Goal: Task Accomplishment & Management: Use online tool/utility

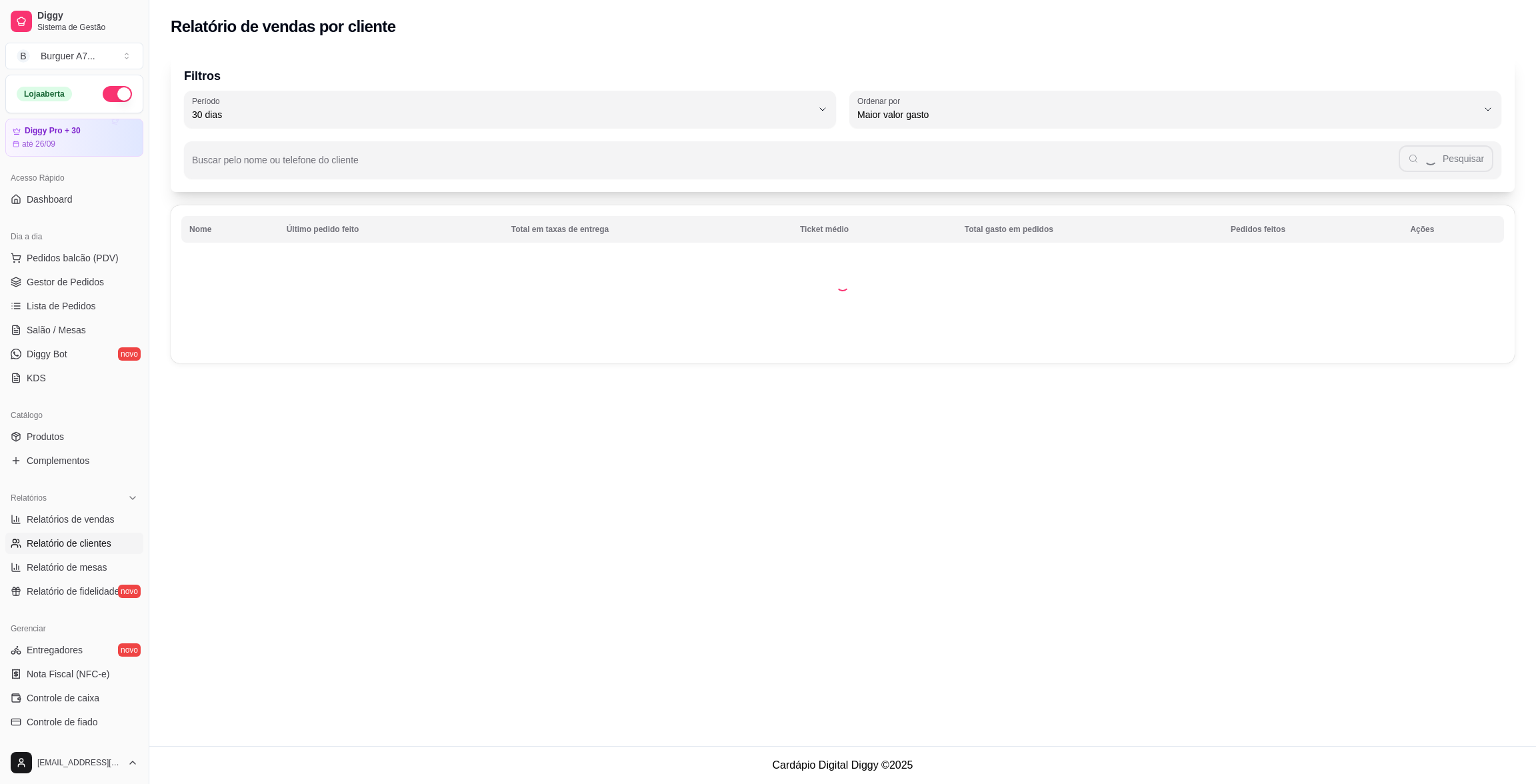
select select "30"
select select "HIGHEST_TOTAL_SPENT_WITH_ORDERS"
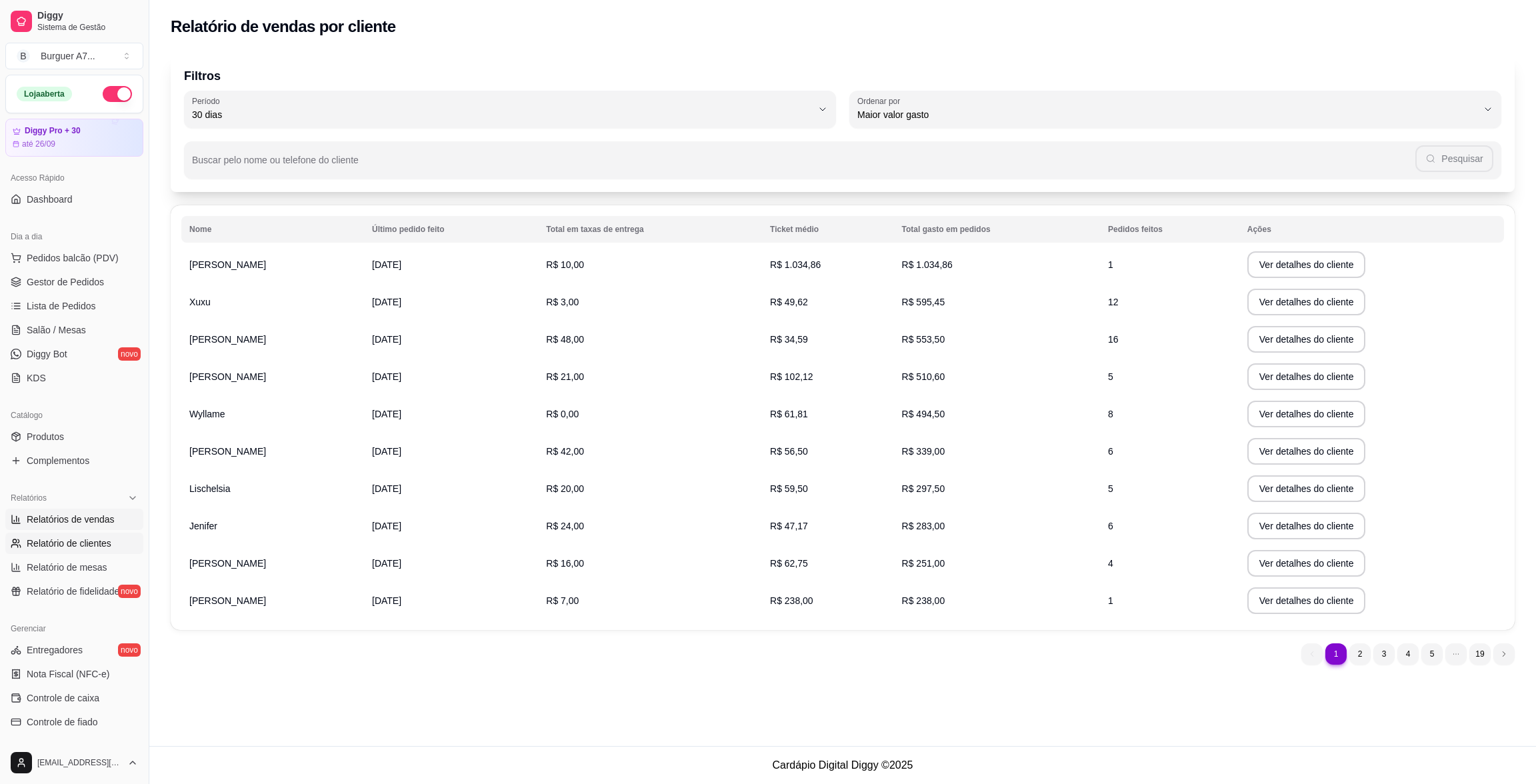
click at [97, 523] on span "Relatórios de vendas" at bounding box center [71, 519] width 88 height 13
select select "ALL"
select select "0"
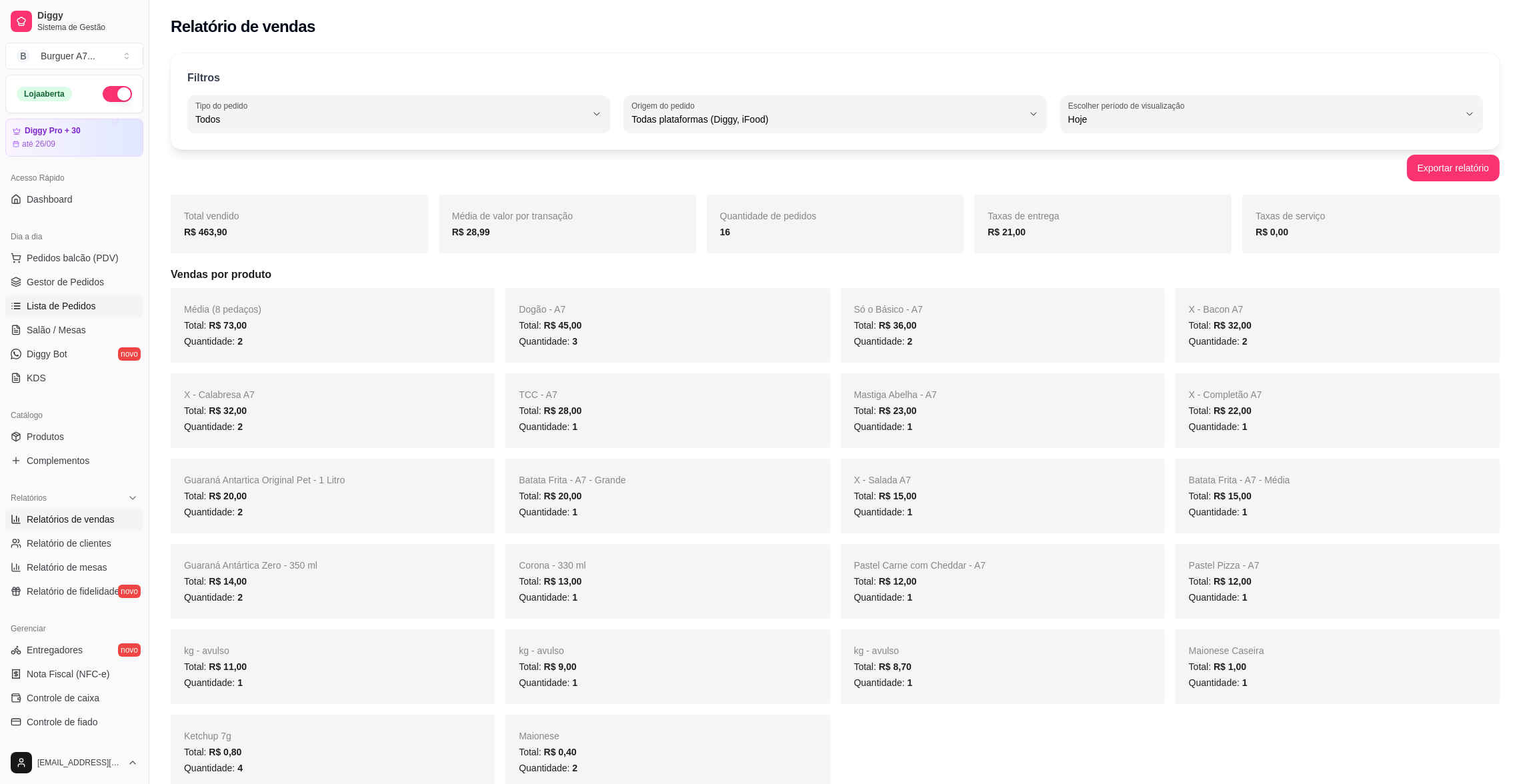
click at [109, 296] on link "Lista de Pedidos" at bounding box center [74, 306] width 138 height 22
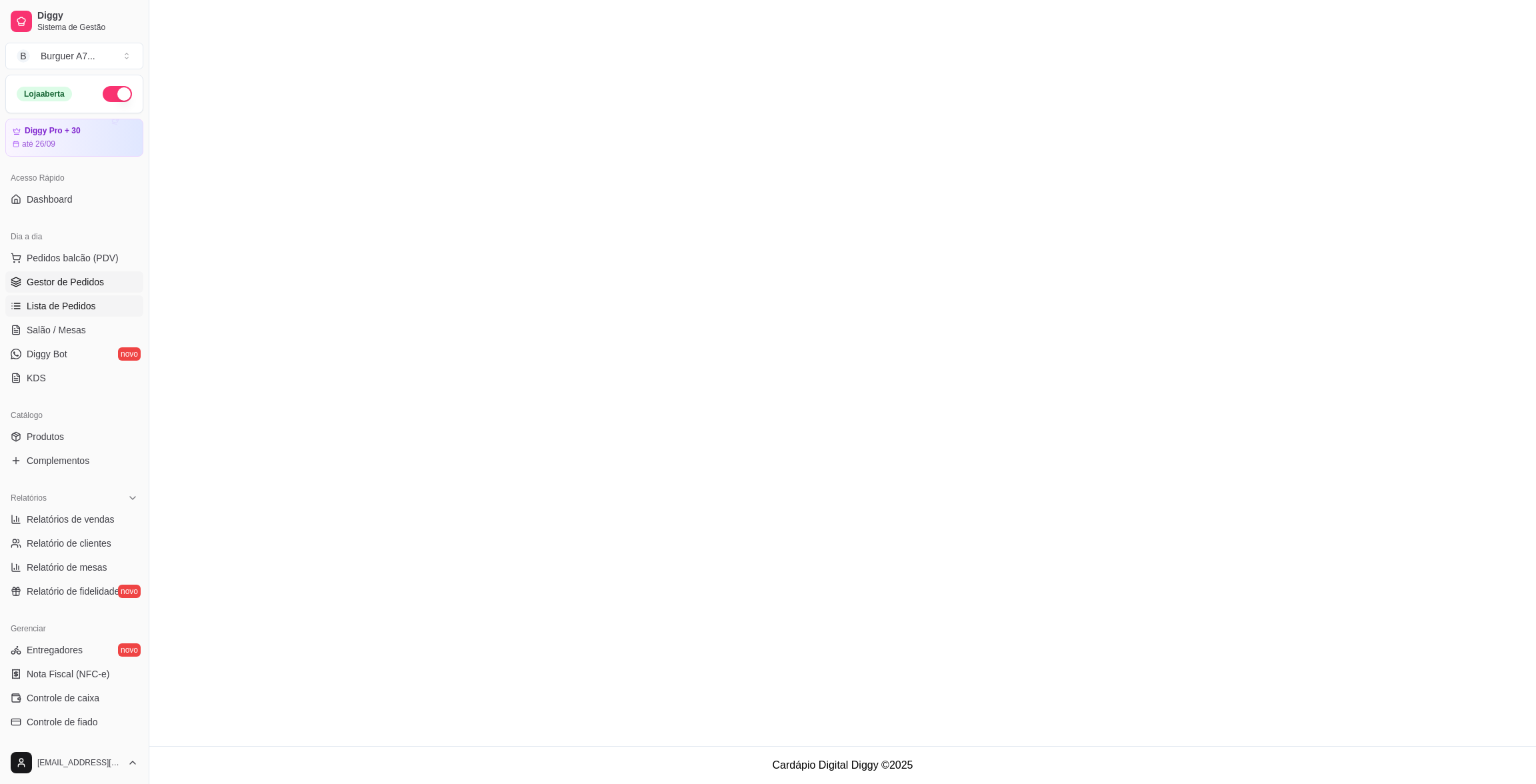
click at [106, 290] on link "Gestor de Pedidos" at bounding box center [74, 281] width 138 height 22
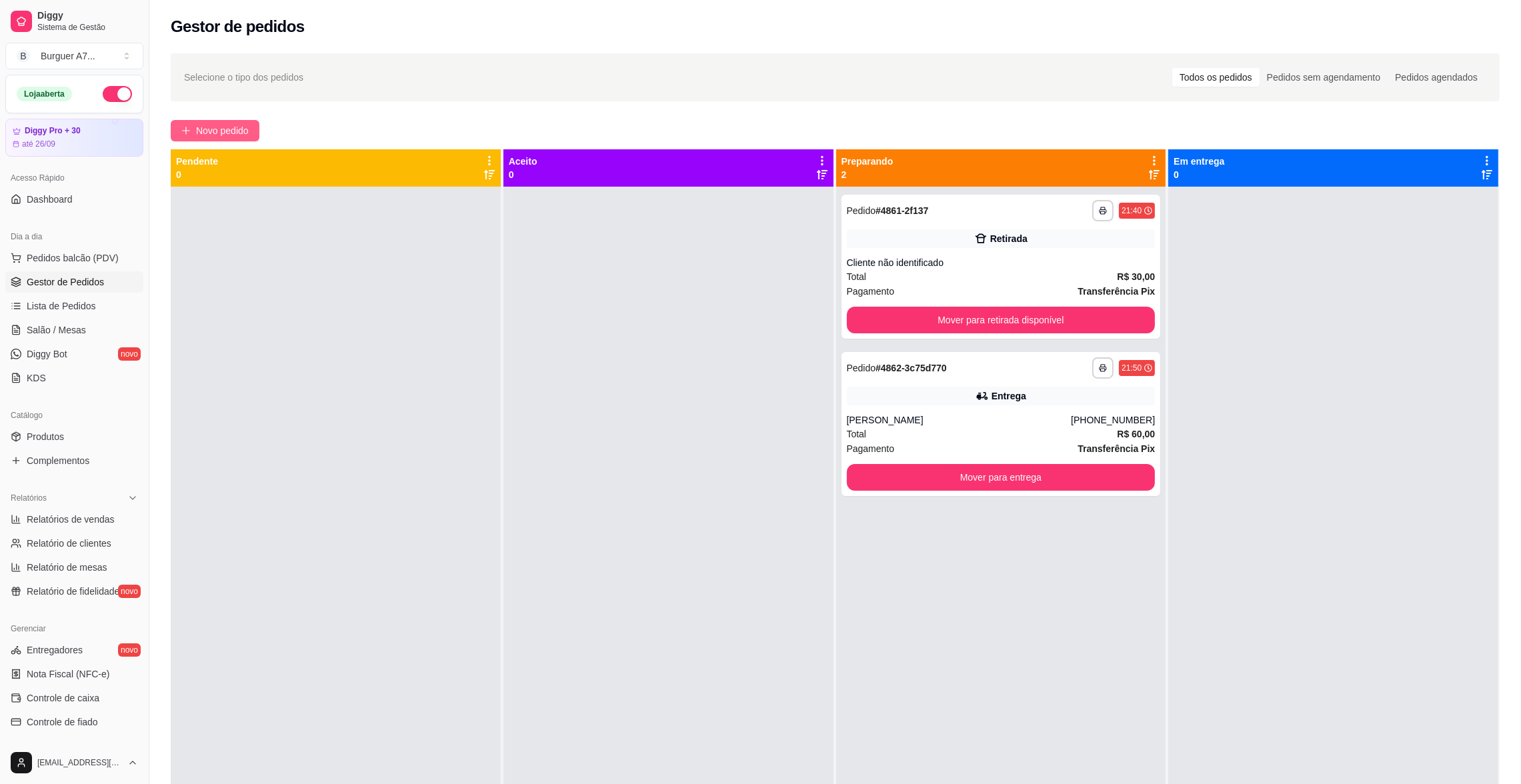
click at [213, 134] on span "Novo pedido" at bounding box center [222, 131] width 53 height 15
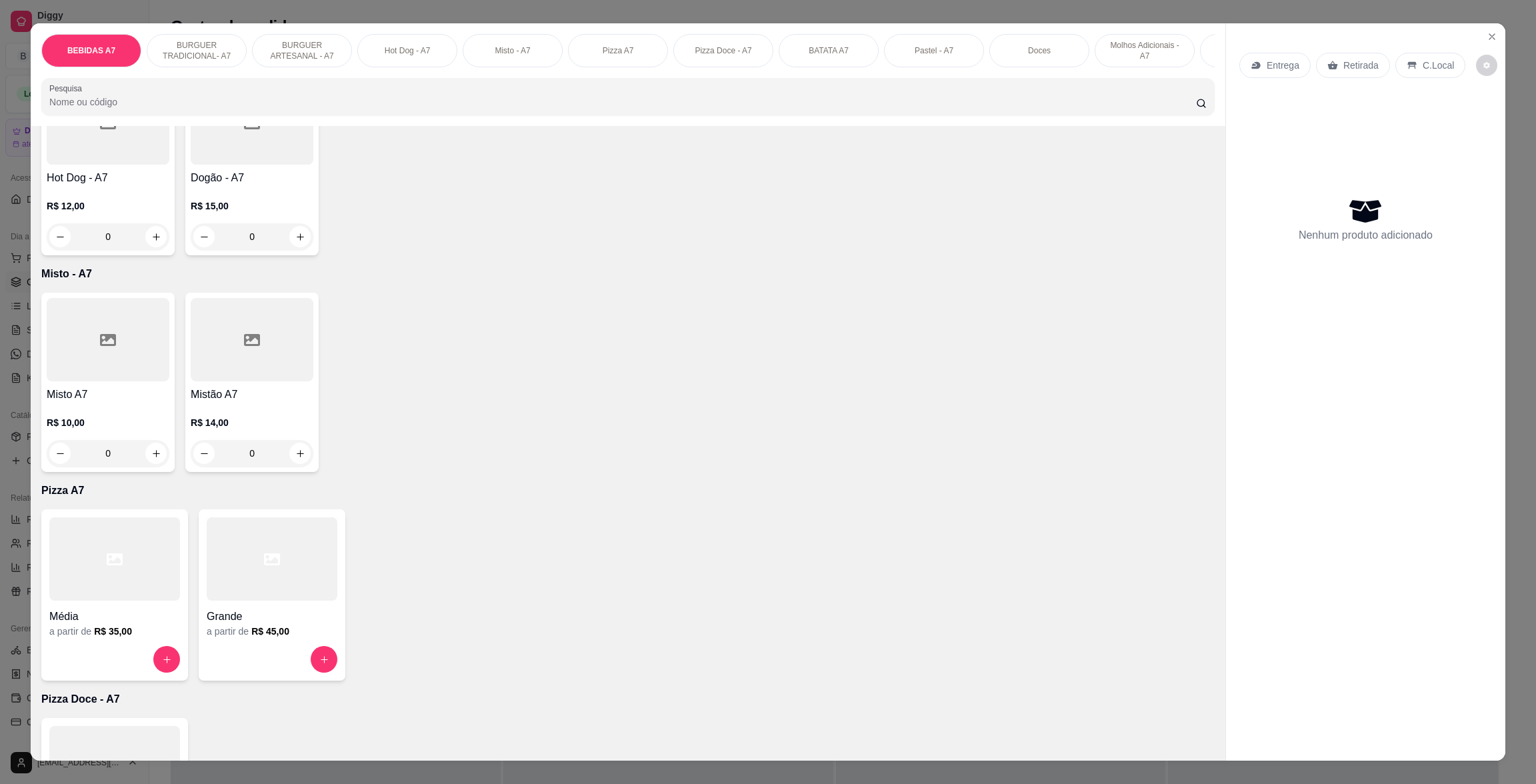
scroll to position [1099, 0]
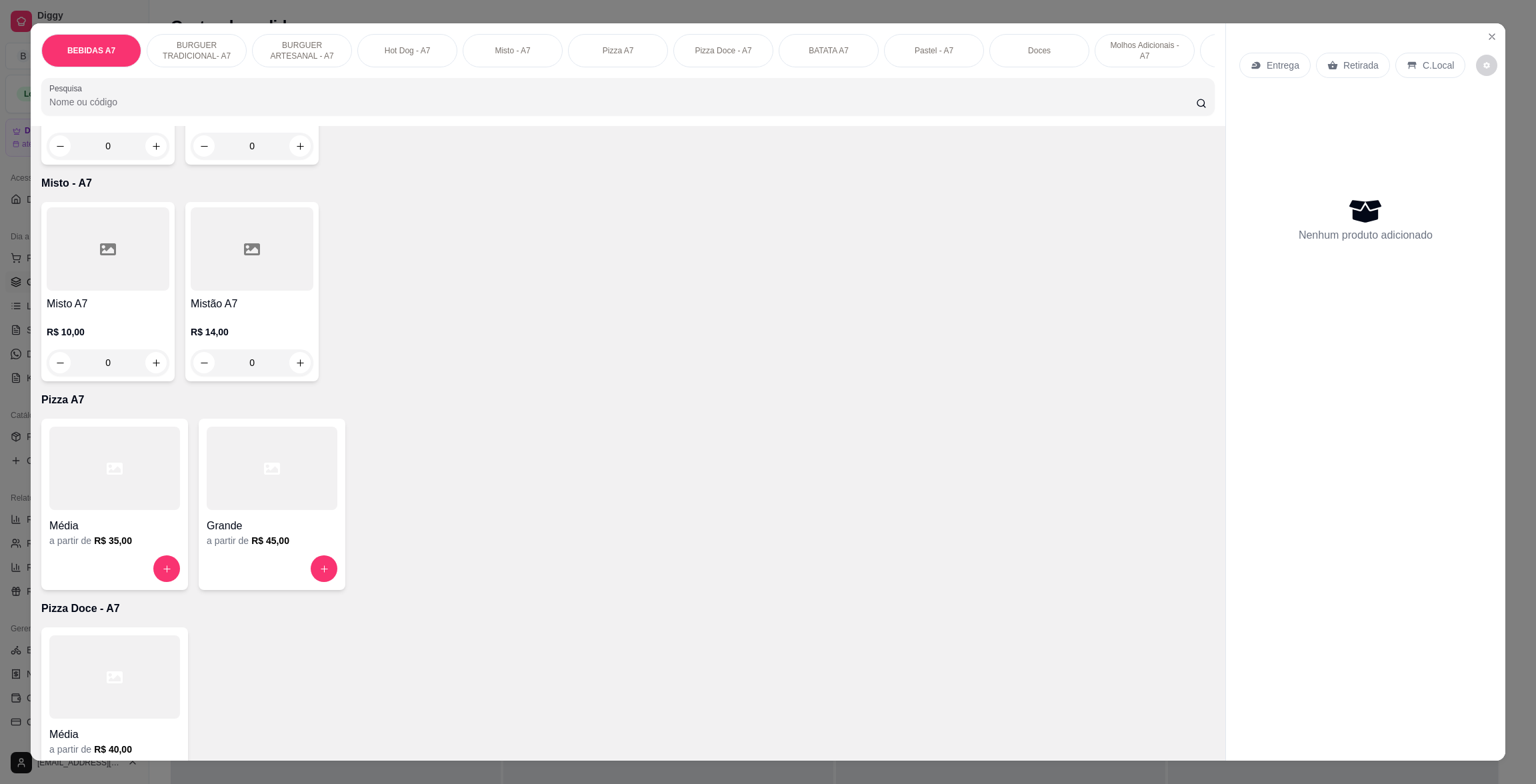
click at [118, 495] on div at bounding box center [114, 468] width 130 height 83
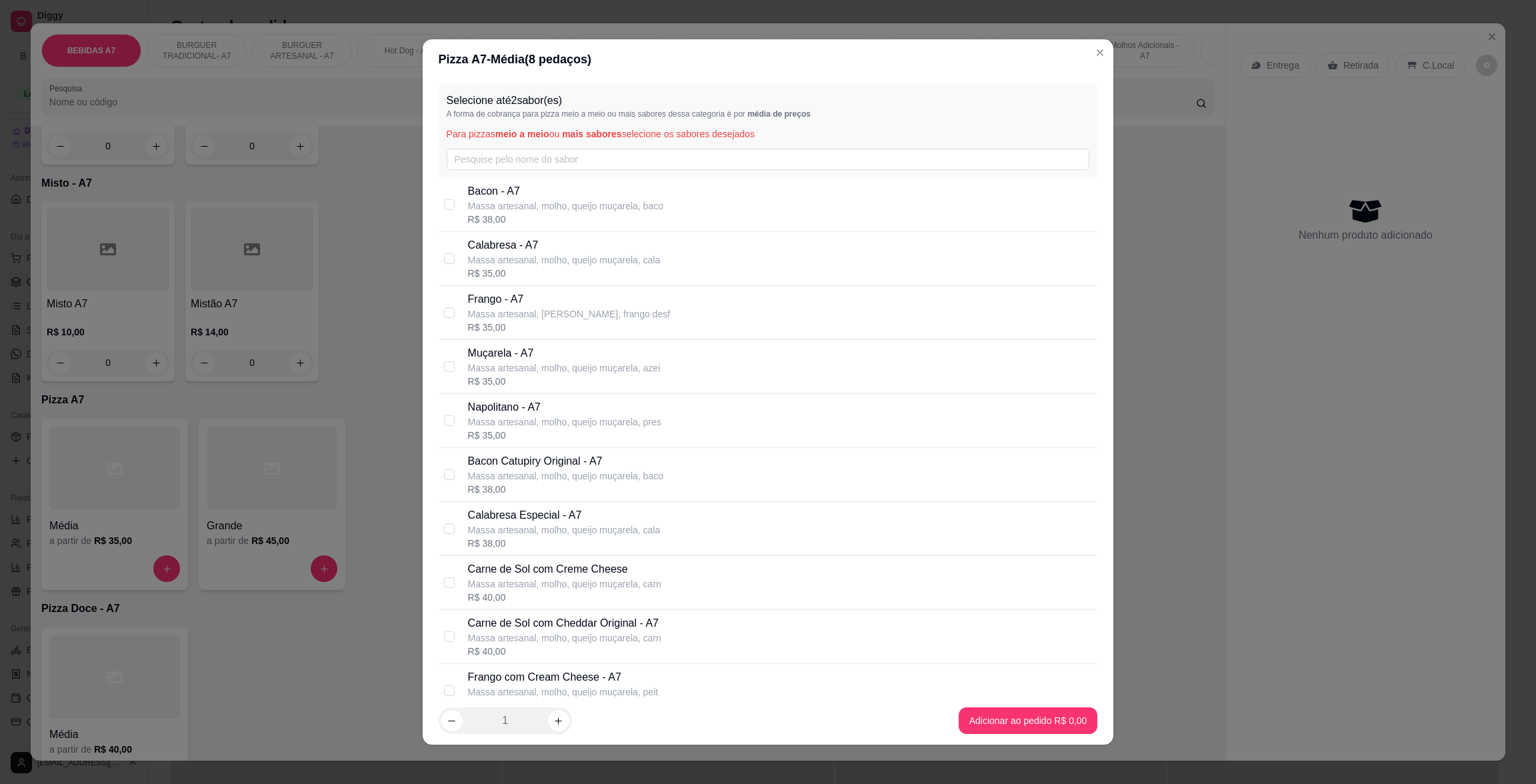
click at [546, 316] on p "Massa artesanal, [PERSON_NAME], frango desf" at bounding box center [569, 314] width 202 height 13
checkbox input "false"
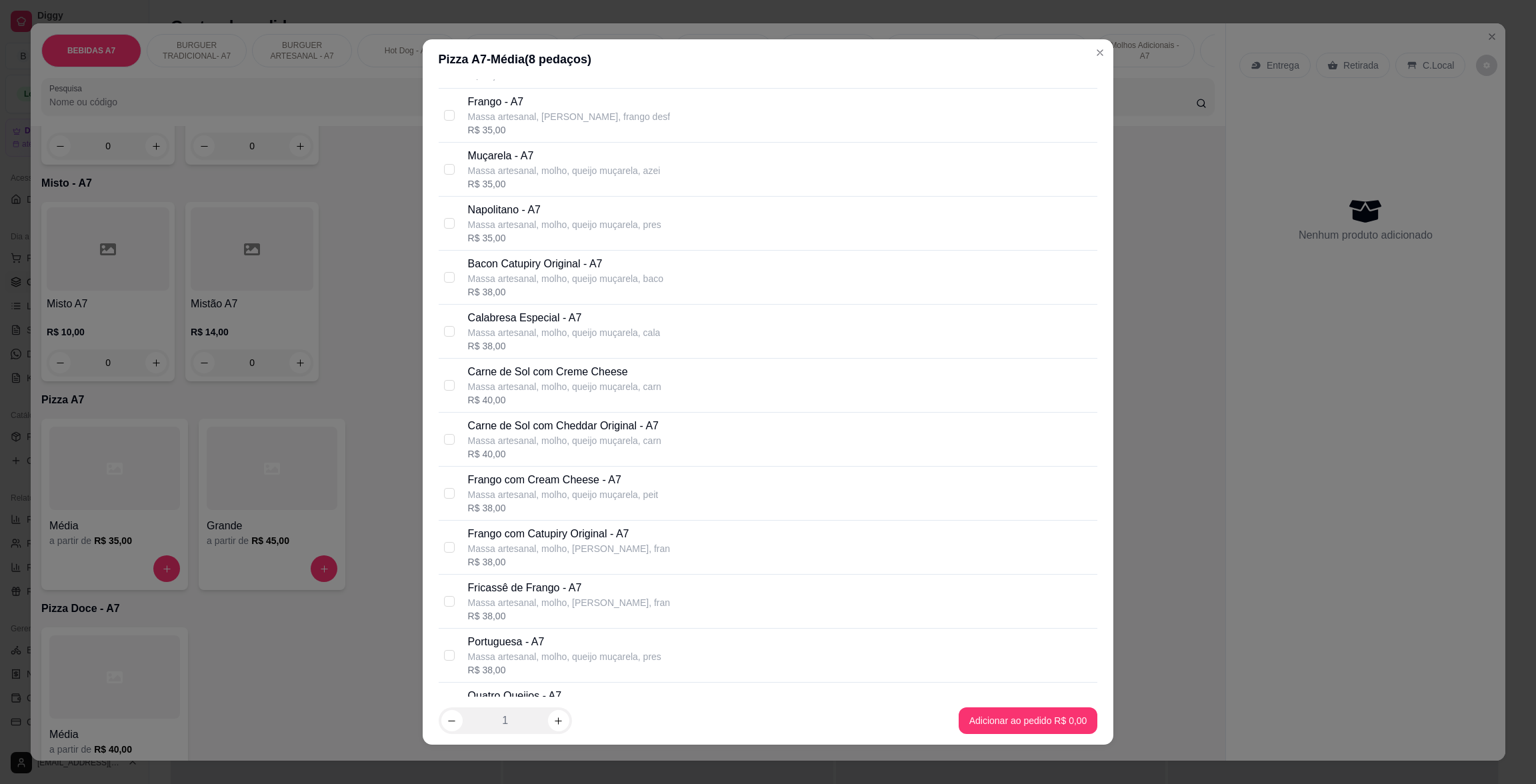
scroll to position [200, 0]
click at [570, 544] on p "Massa artesanal, molho, [PERSON_NAME], fran" at bounding box center [569, 546] width 202 height 13
checkbox input "true"
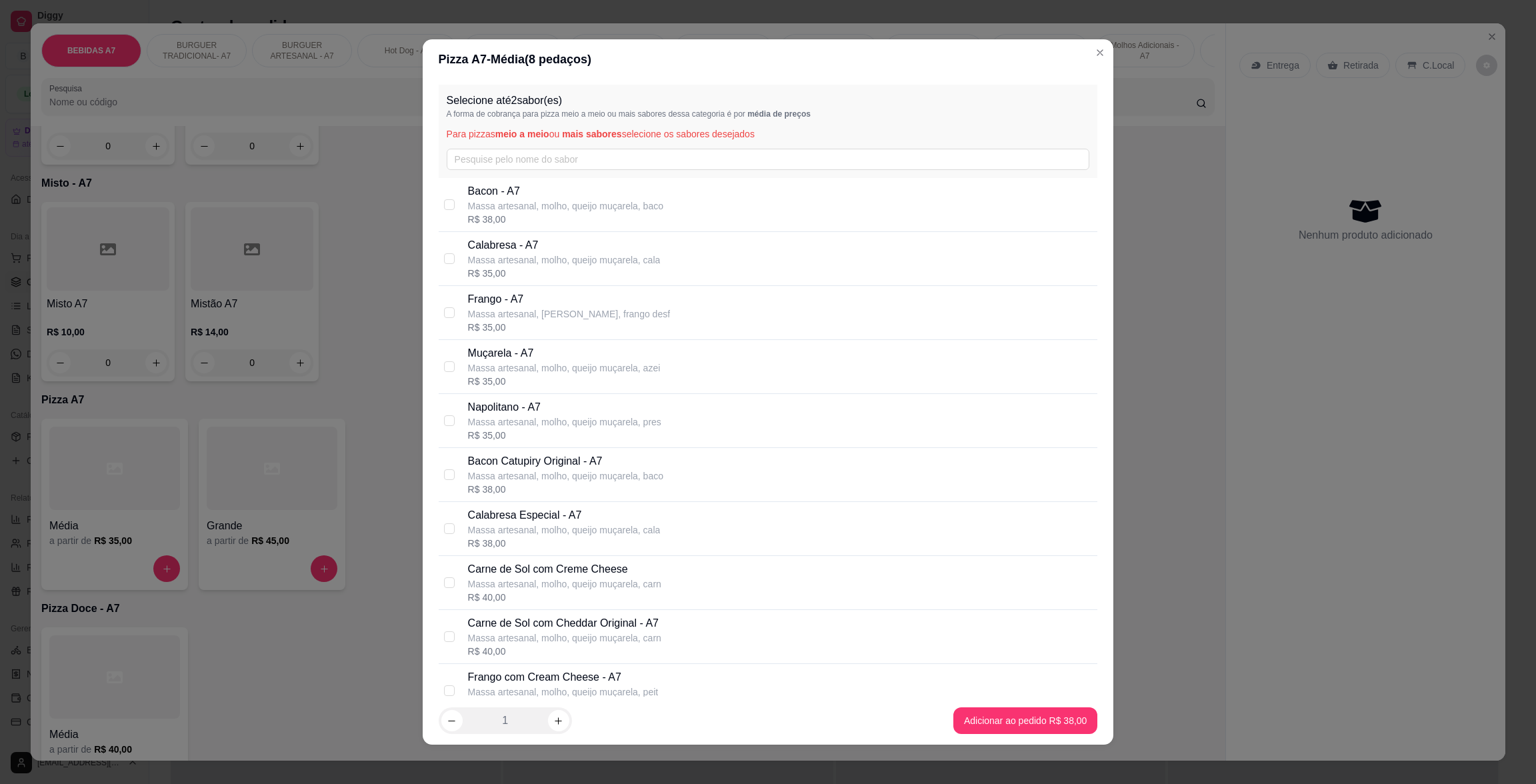
click at [538, 253] on p "Massa artesanal, molho, queijo muçarela, cala" at bounding box center [564, 260] width 193 height 13
checkbox input "true"
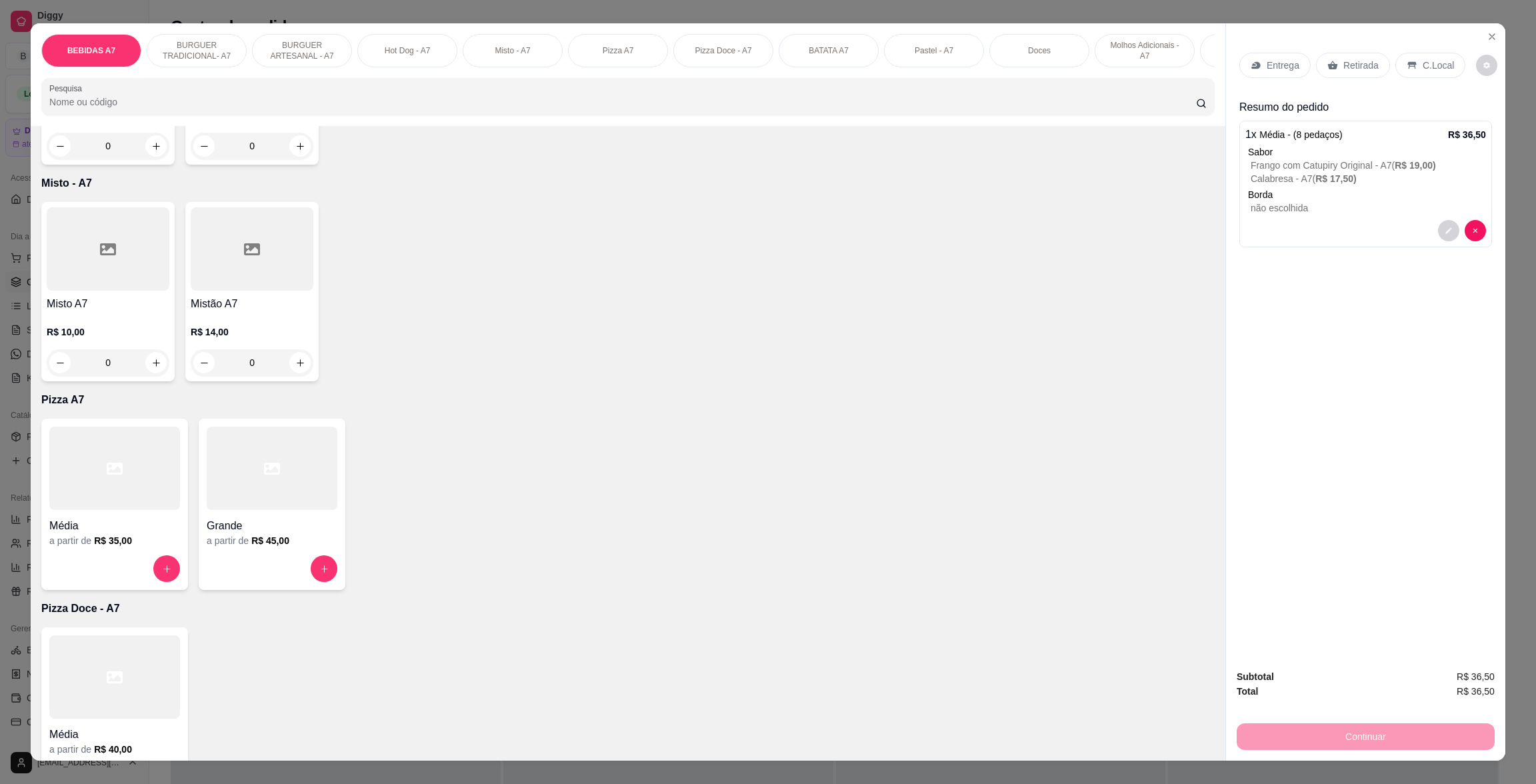
click at [1124, 330] on div "Misto A7 R$ 10,00 0 Mistão A7 R$ 14,00 0" at bounding box center [628, 291] width 1173 height 179
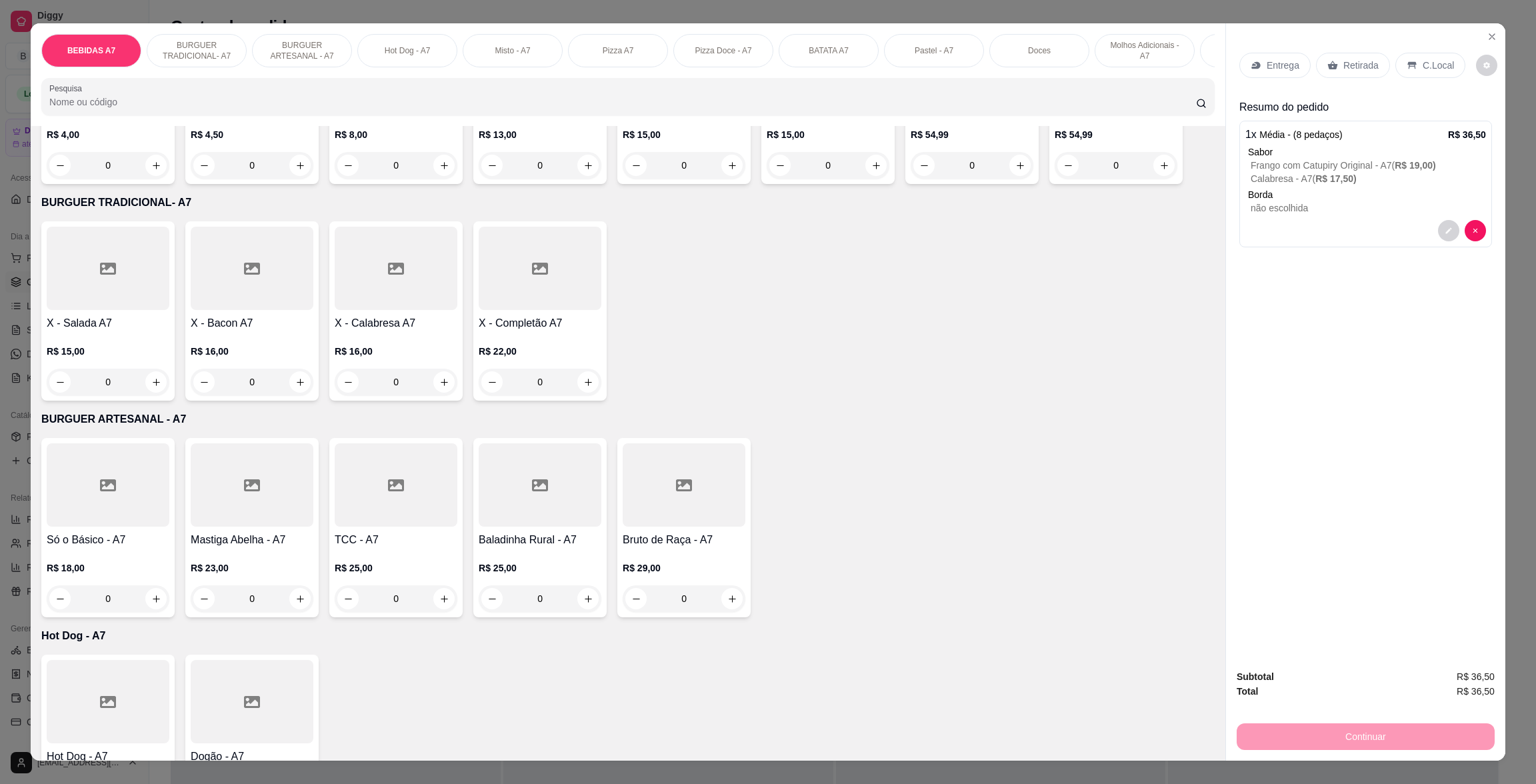
scroll to position [287, 0]
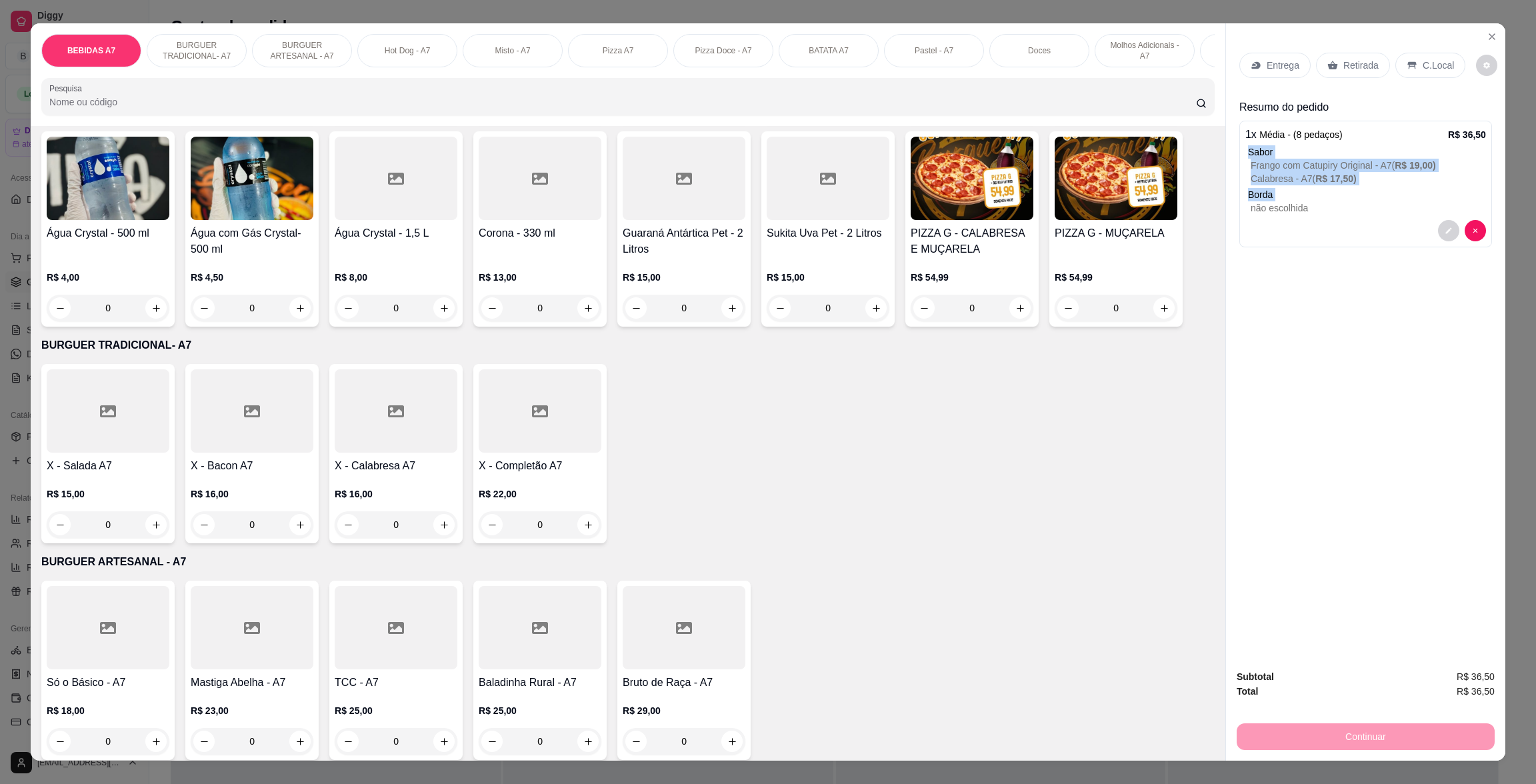
click at [1230, 150] on div "Entrega Retirada C.Local Resumo do pedido 1 x Média - (8 pedaços) R$ 36,50 Sabo…" at bounding box center [1365, 340] width 279 height 634
click at [761, 407] on div "X - Salada A7 R$ 15,00 0 X - Bacon A7 R$ 16,00 0 X - Calabresa A7 R$ 16,00 0 X …" at bounding box center [628, 453] width 1173 height 179
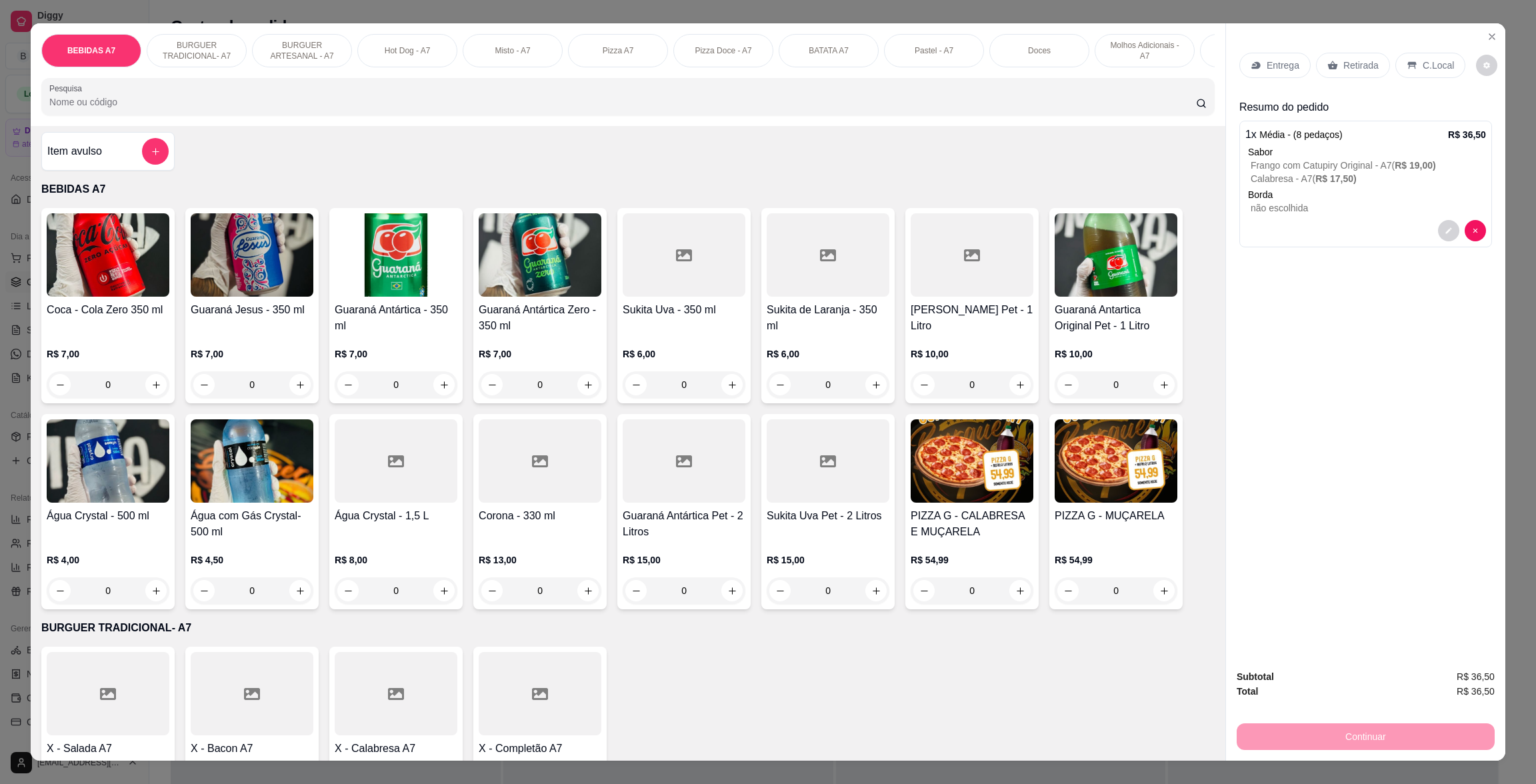
scroll to position [0, 0]
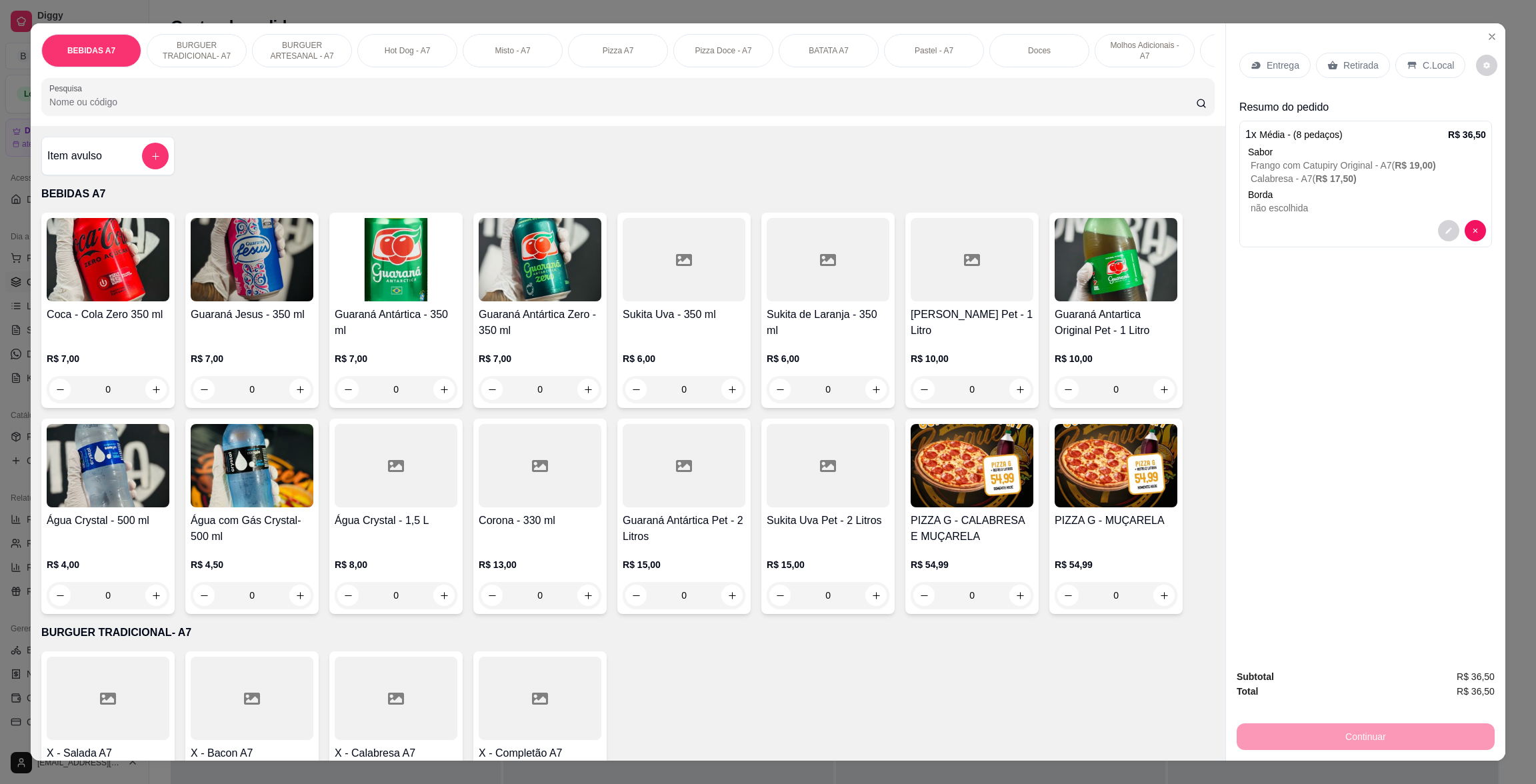
click at [1328, 57] on div "Retirada" at bounding box center [1352, 66] width 74 height 25
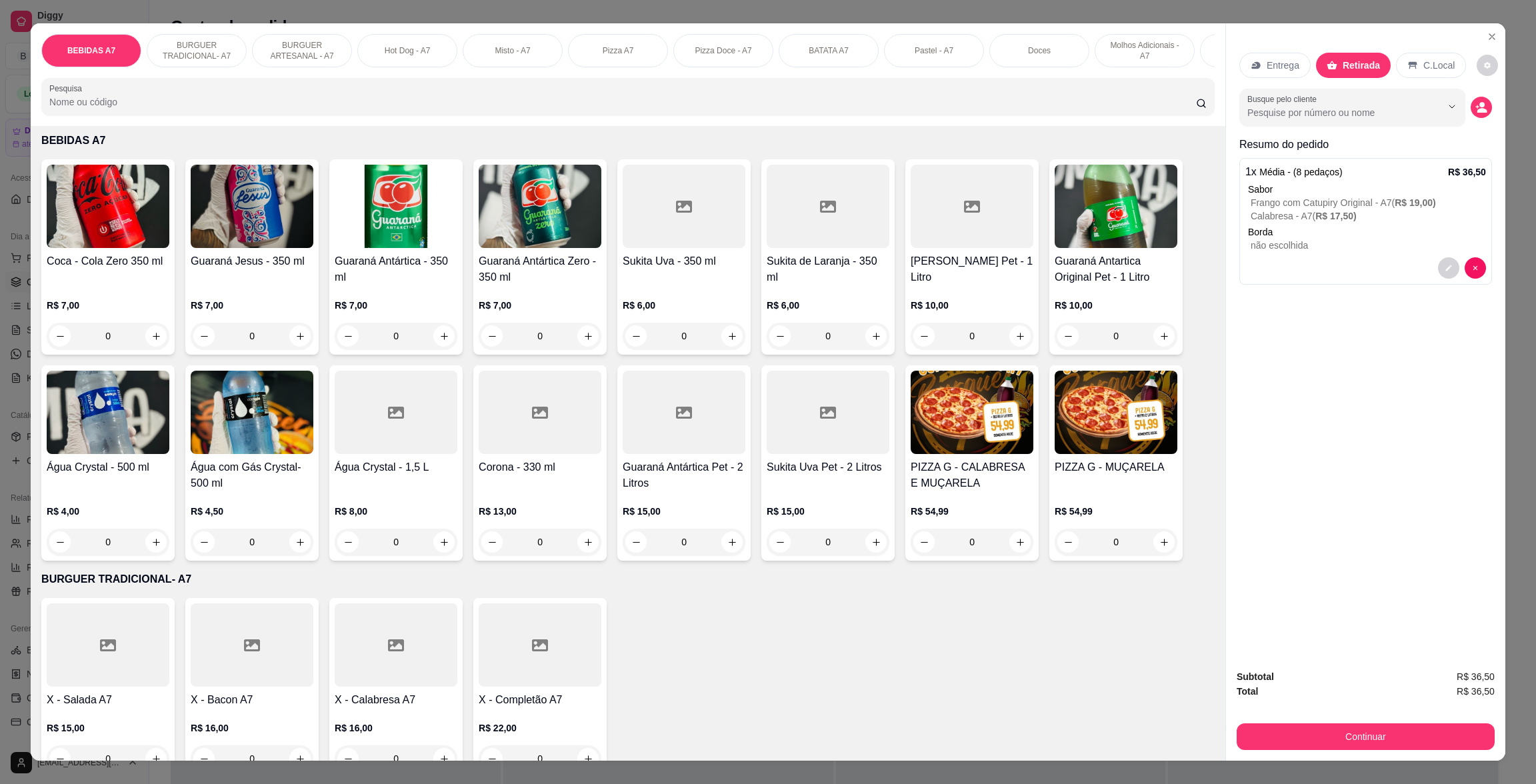
scroll to position [100, 0]
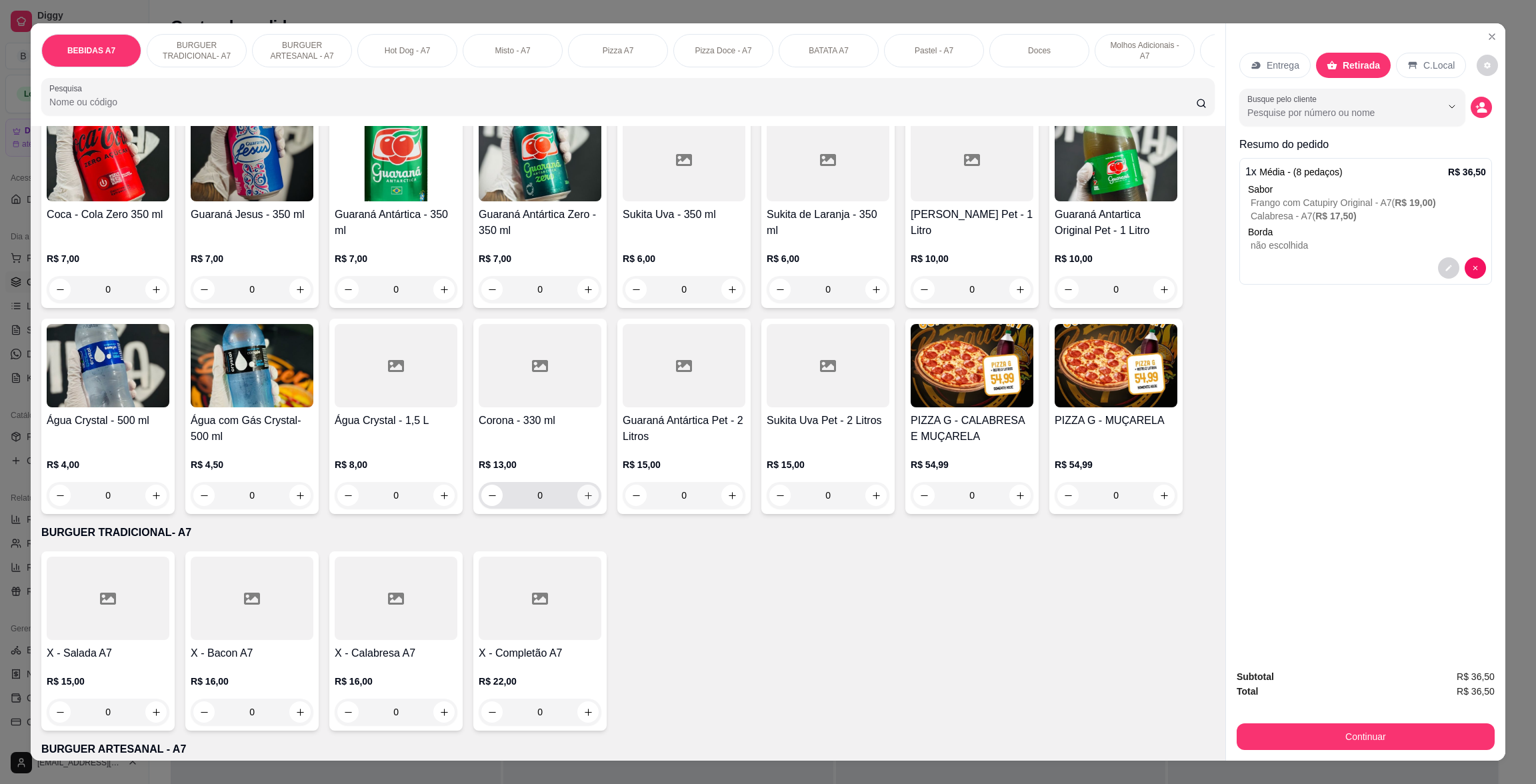
click at [582, 505] on button "increase-product-quantity" at bounding box center [587, 495] width 22 height 22
click at [1467, 317] on div at bounding box center [1462, 328] width 48 height 22
type input "0"
click at [1403, 745] on button "Continuar" at bounding box center [1365, 736] width 250 height 26
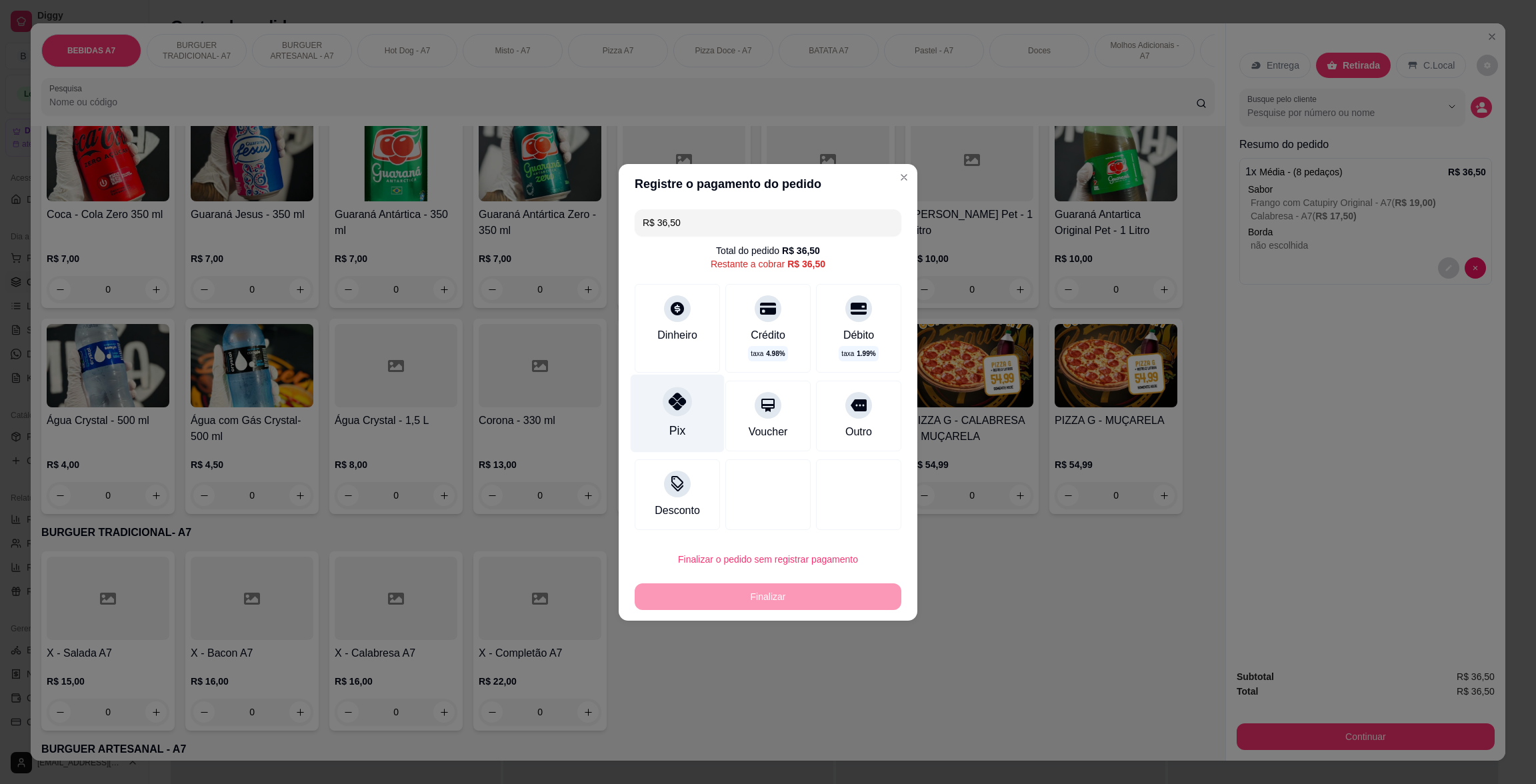
click at [695, 407] on div "Pix" at bounding box center [678, 412] width 94 height 78
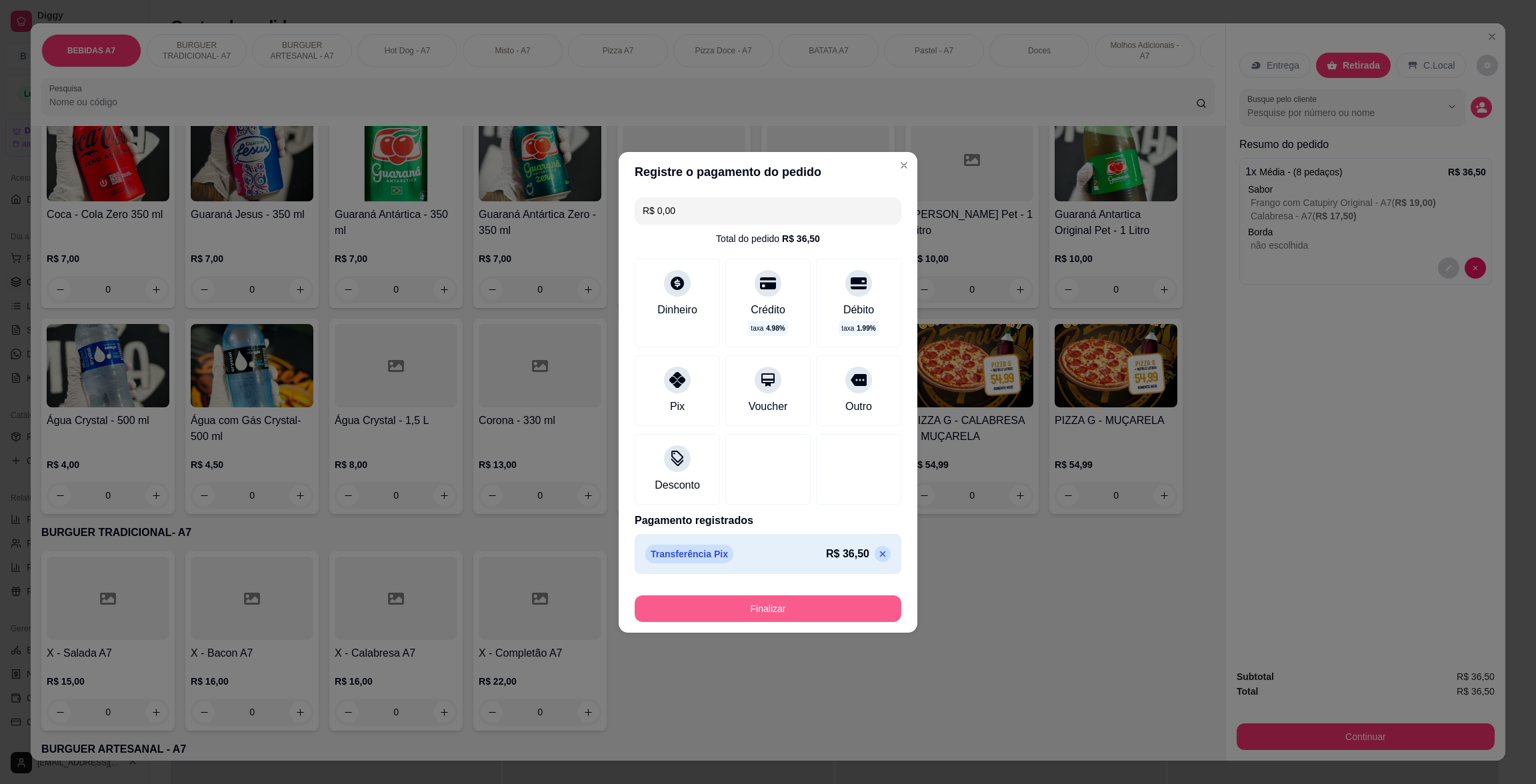
click at [789, 611] on button "Finalizar" at bounding box center [768, 609] width 267 height 27
type input "-R$ 36,50"
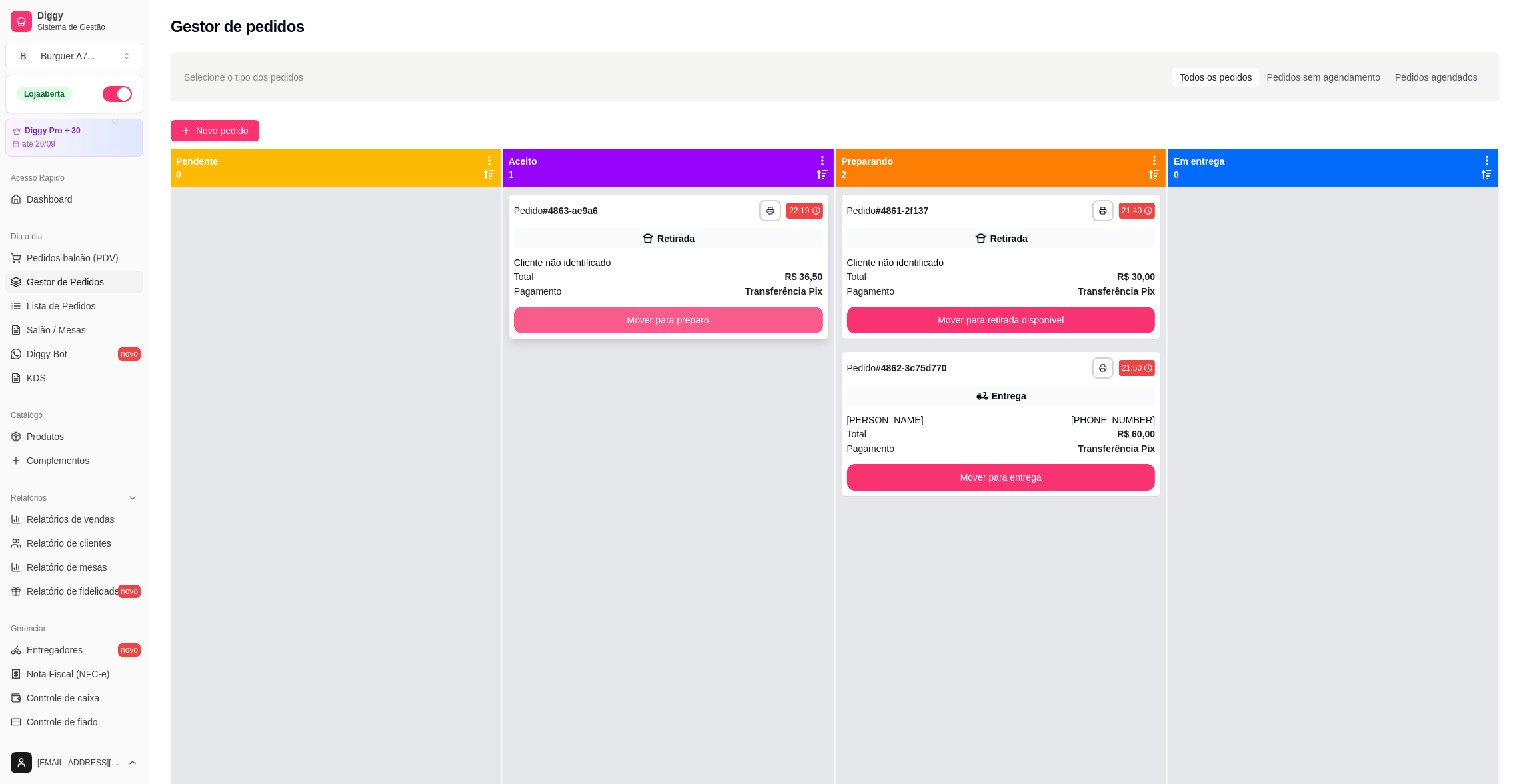
click at [793, 311] on button "Mover para preparo" at bounding box center [668, 320] width 309 height 27
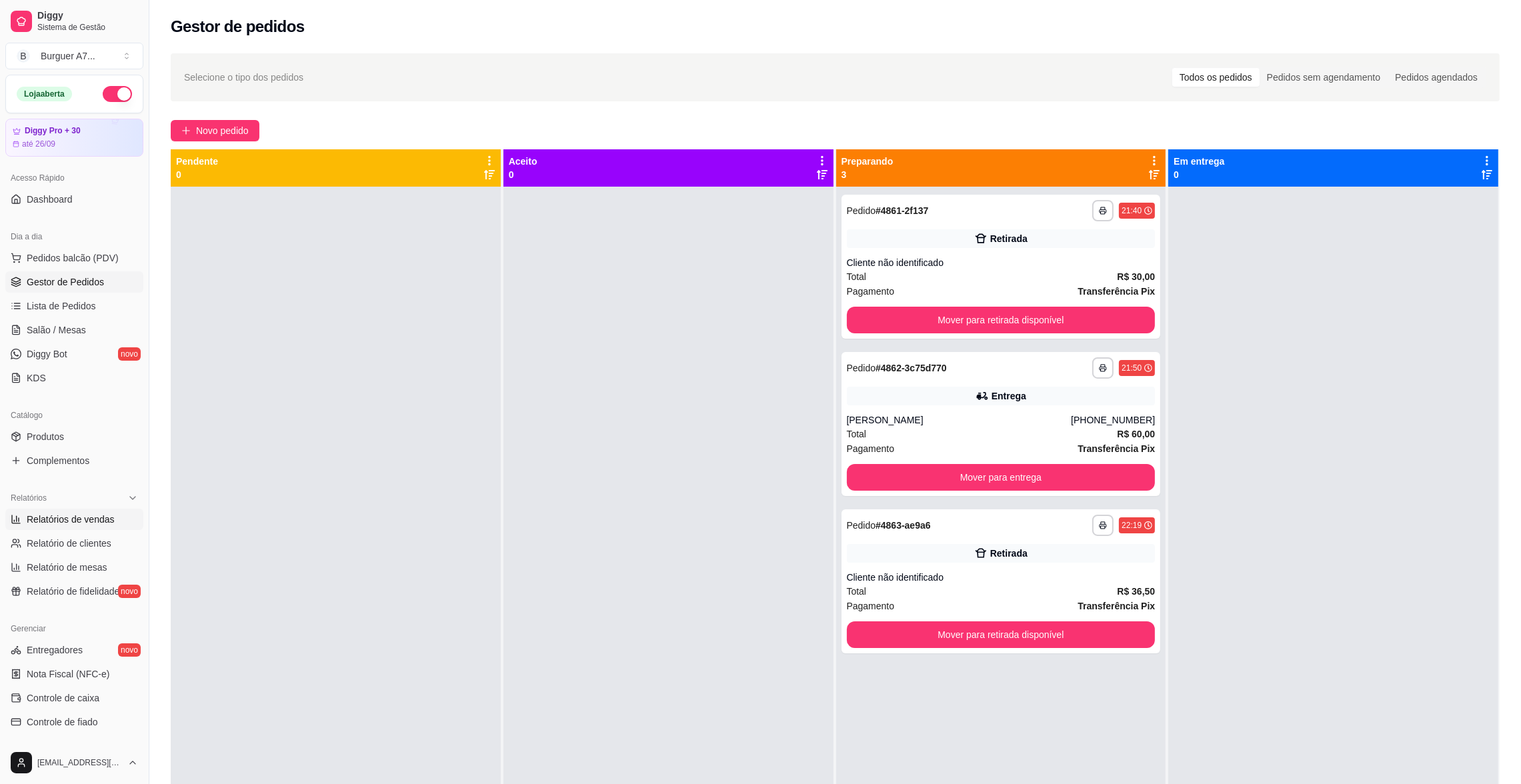
click at [106, 523] on span "Relatórios de vendas" at bounding box center [71, 519] width 88 height 13
select select "ALL"
select select "0"
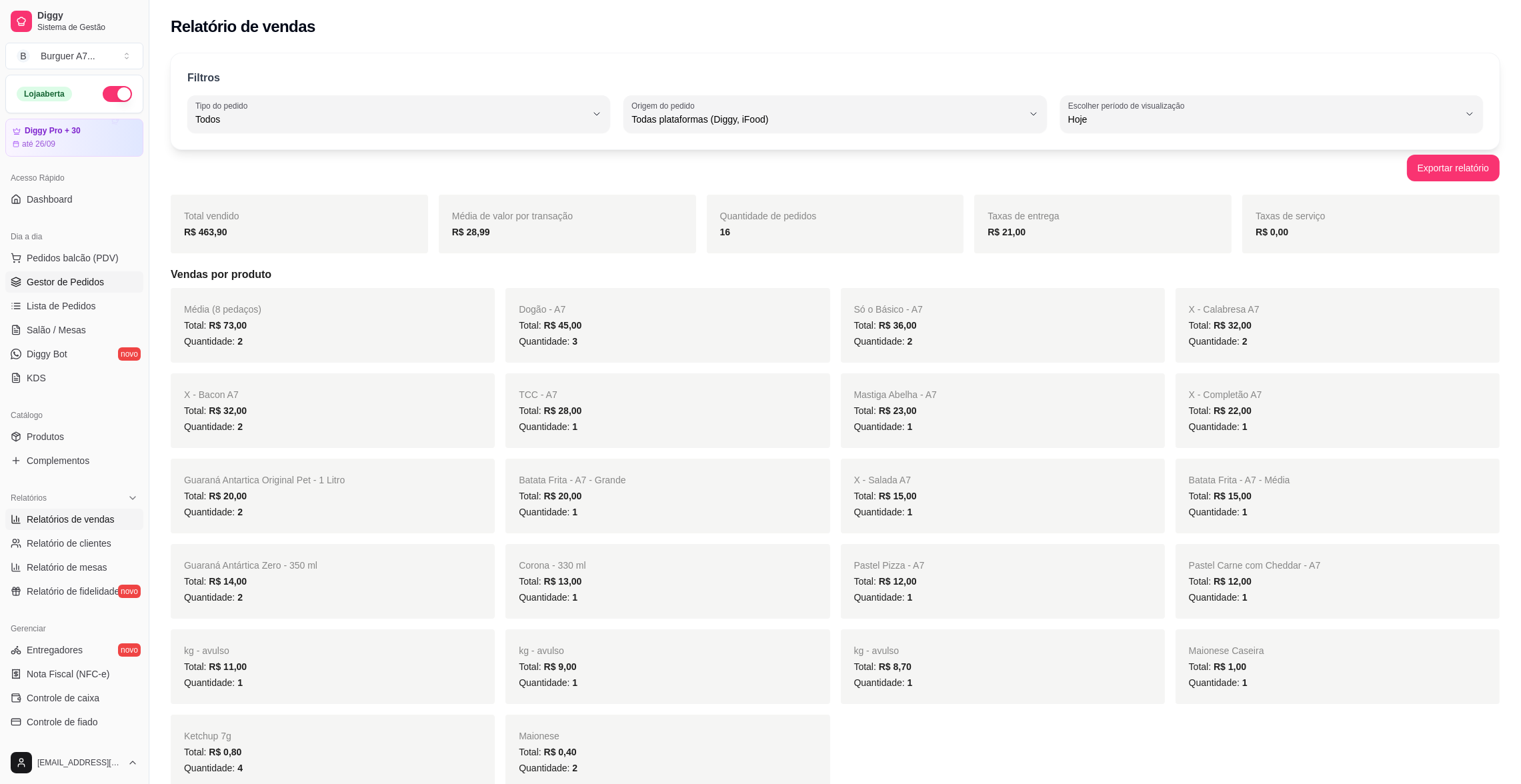
click at [83, 277] on span "Gestor de Pedidos" at bounding box center [66, 282] width 77 height 13
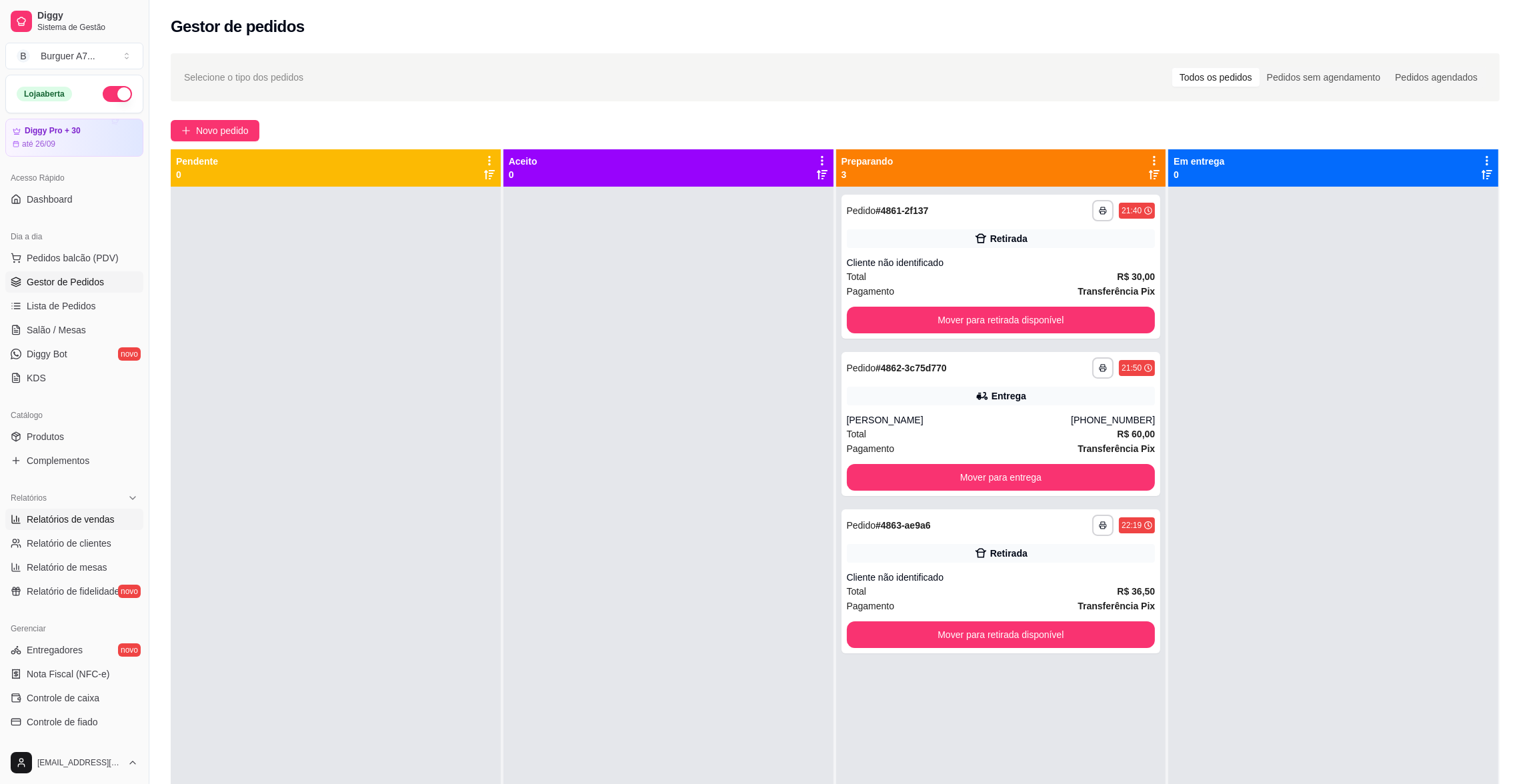
click at [39, 513] on span "Relatórios de vendas" at bounding box center [71, 519] width 88 height 13
select select "ALL"
select select "0"
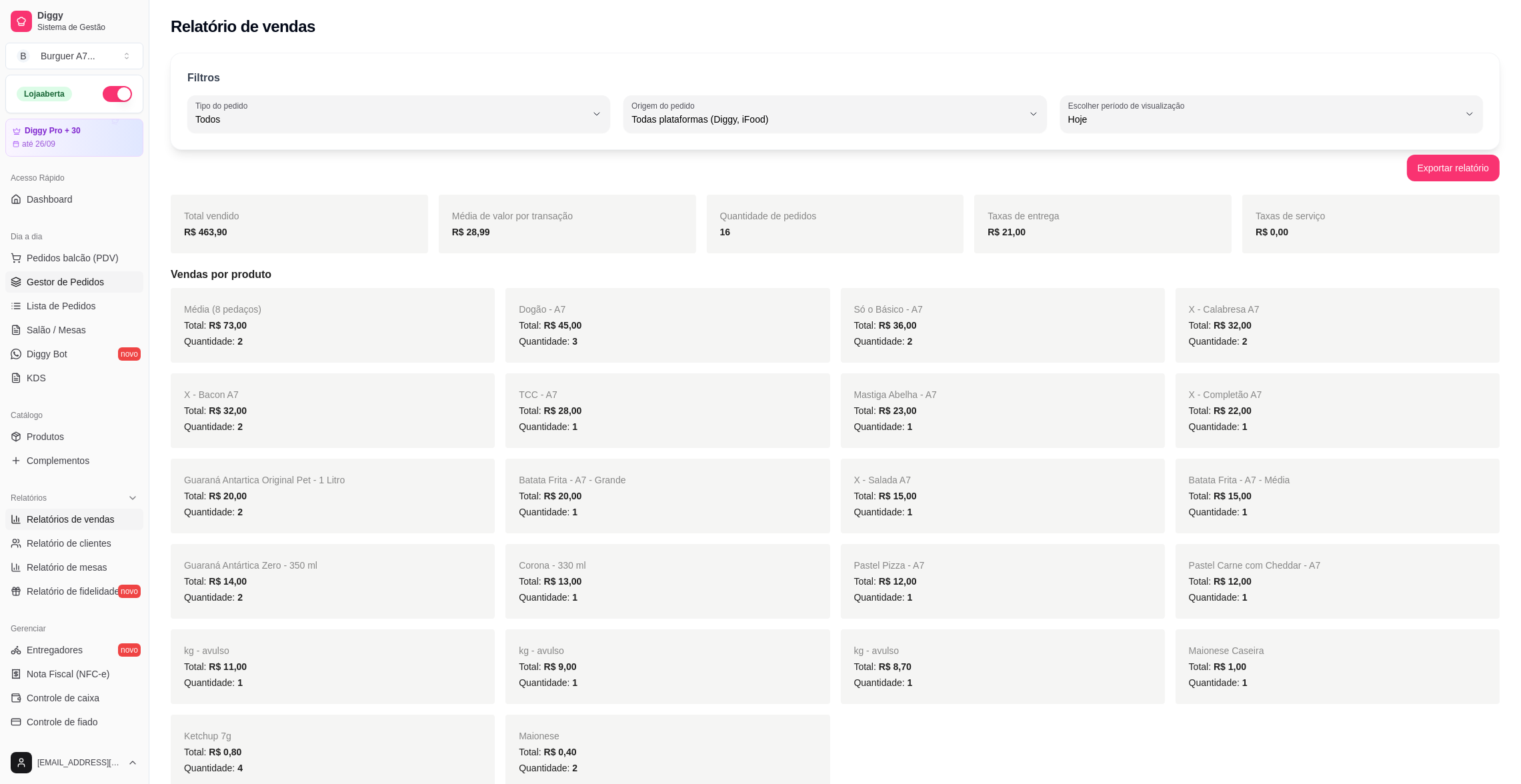
click at [97, 290] on link "Gestor de Pedidos" at bounding box center [74, 281] width 138 height 22
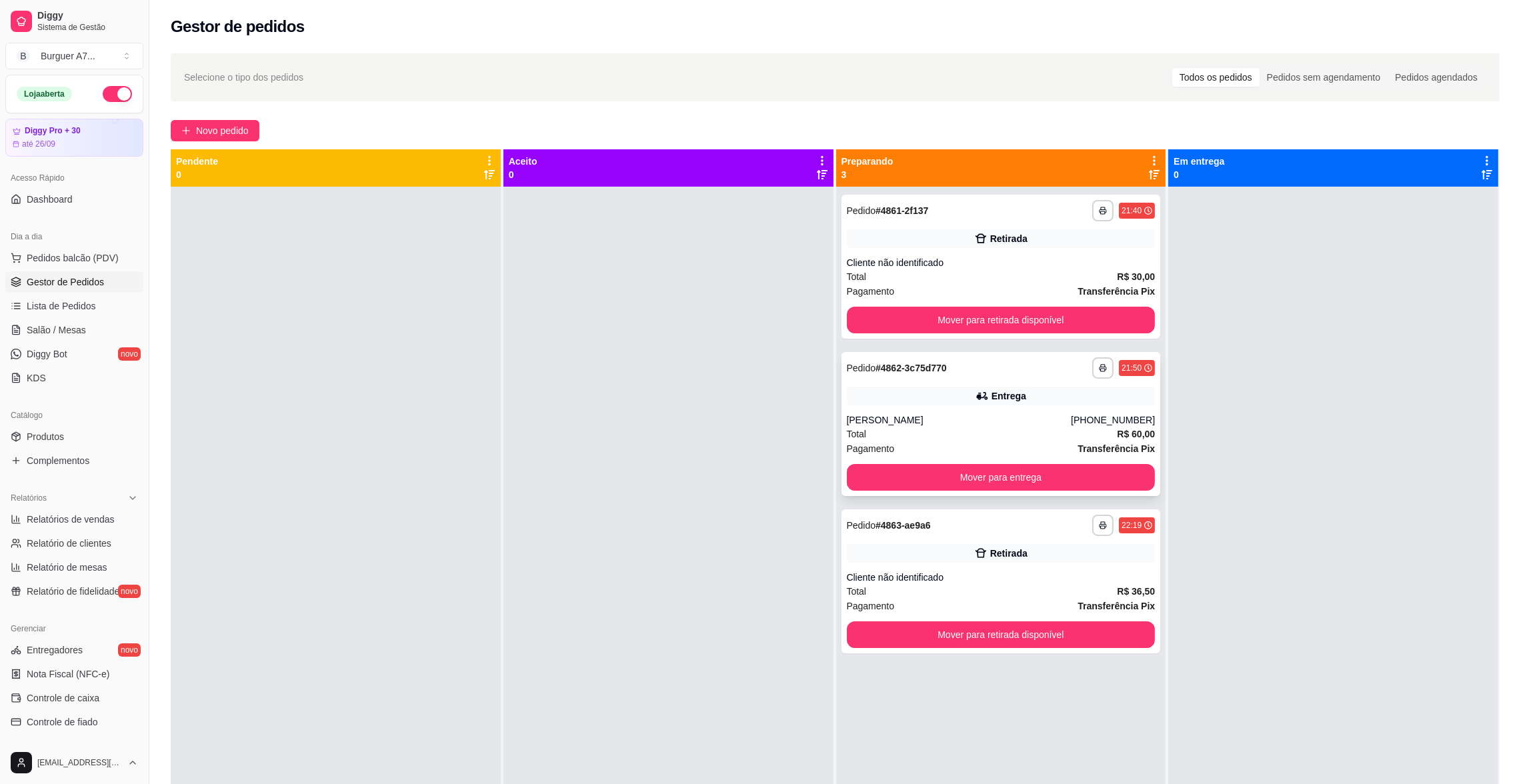
click at [1082, 426] on div "[PHONE_NUMBER]" at bounding box center [1113, 420] width 84 height 13
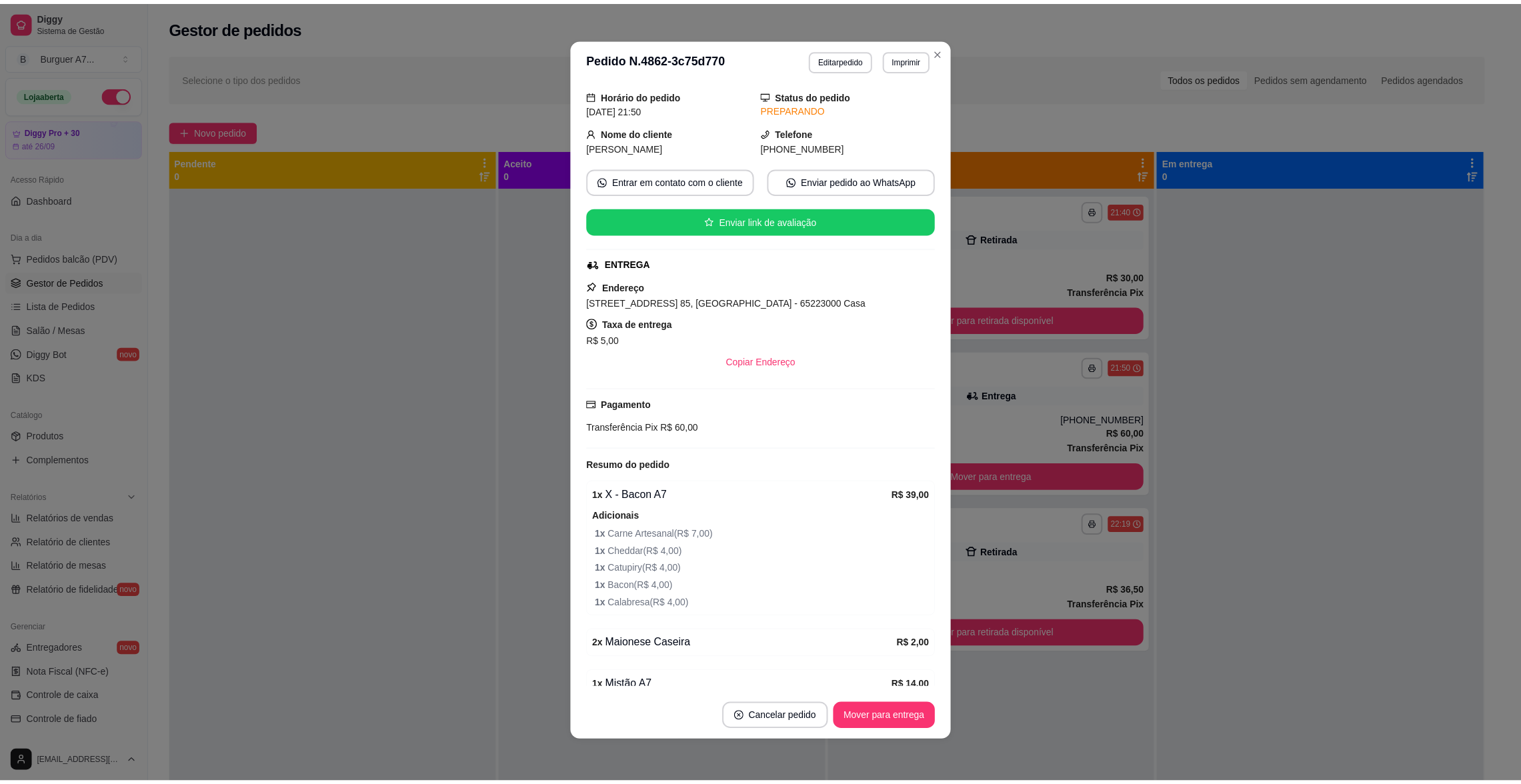
scroll to position [109, 0]
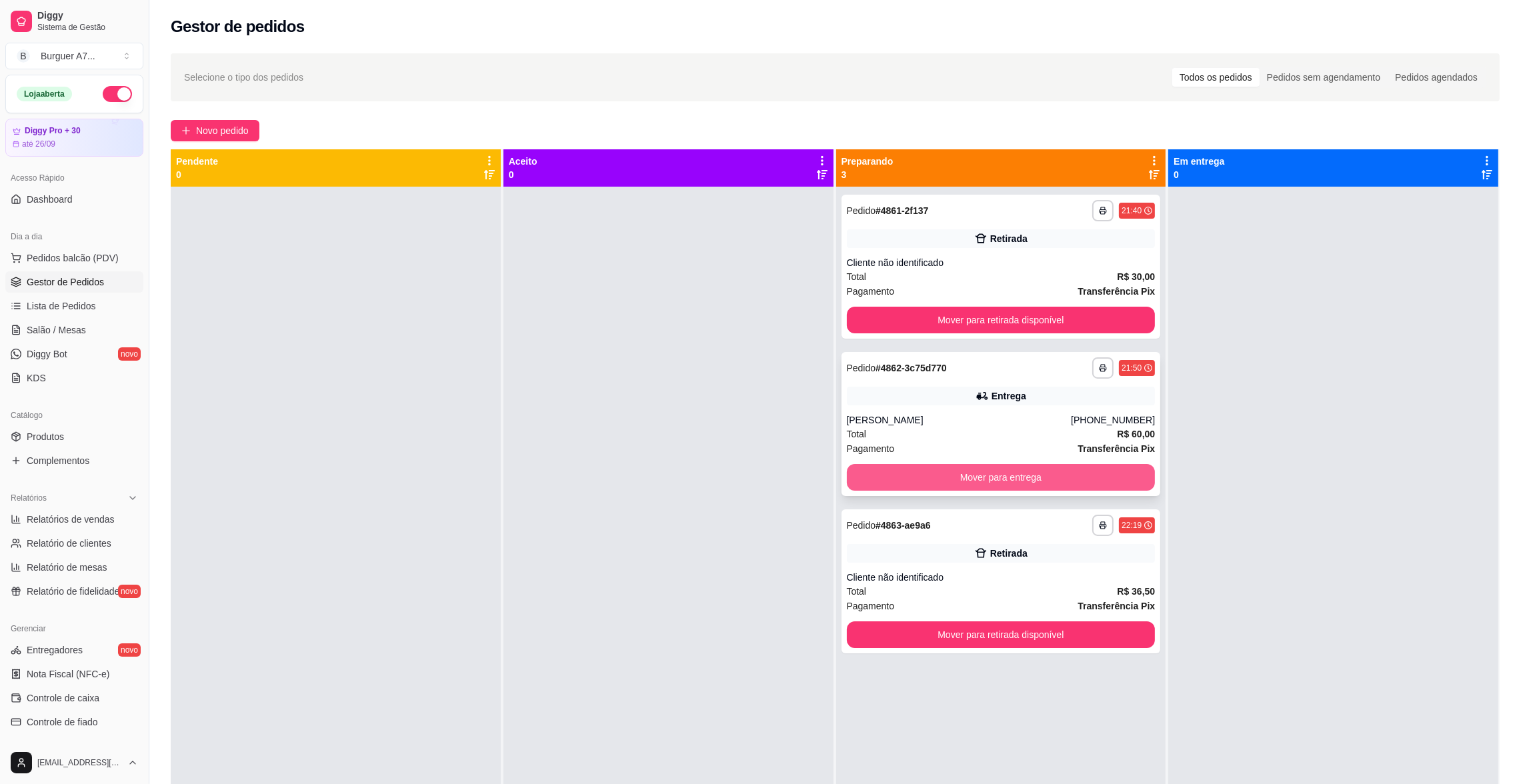
click at [1047, 477] on button "Mover para entrega" at bounding box center [1001, 477] width 309 height 27
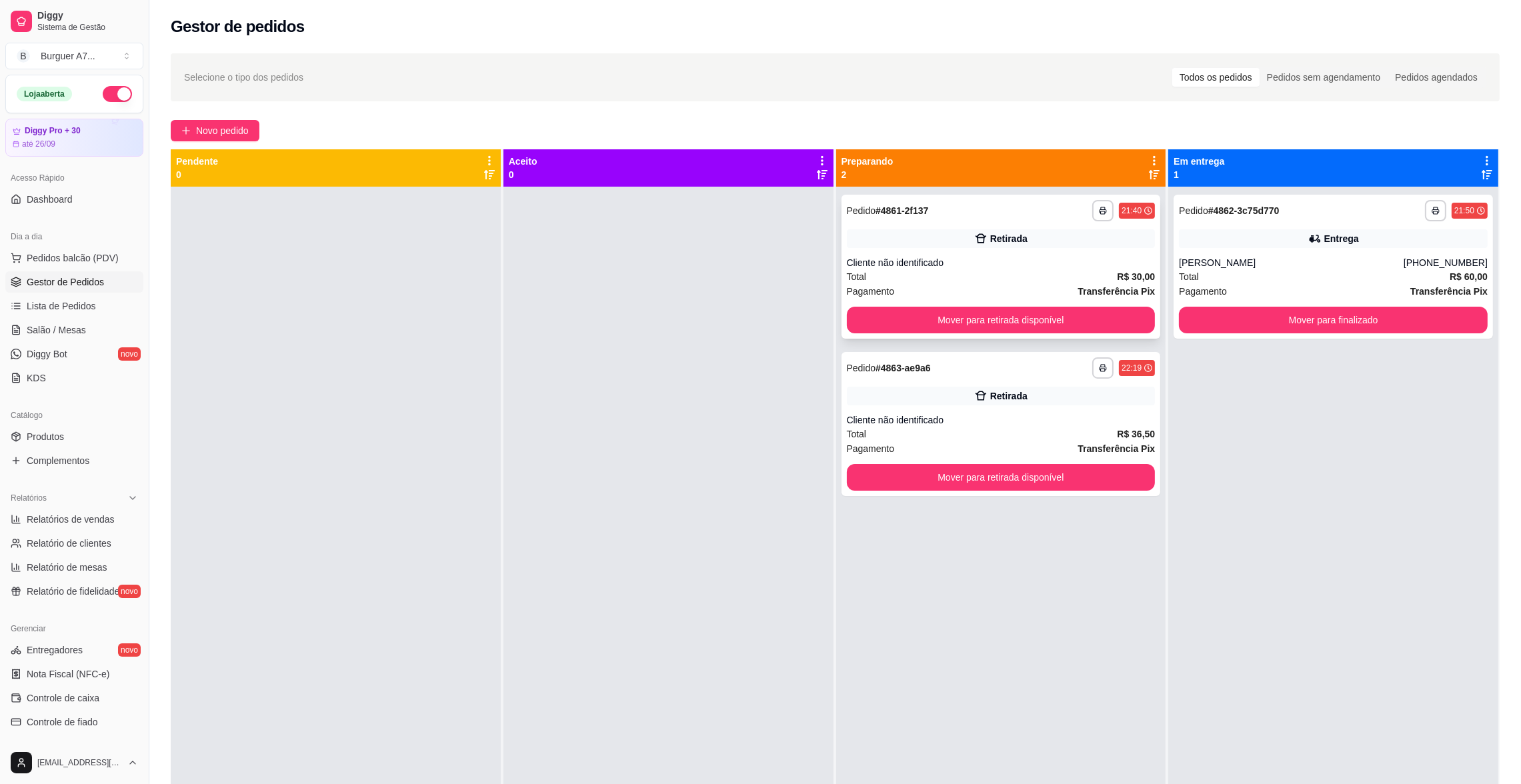
click at [1052, 251] on div "**********" at bounding box center [1001, 266] width 320 height 144
click at [1040, 325] on button "Mover para retirada disponível" at bounding box center [1001, 320] width 309 height 27
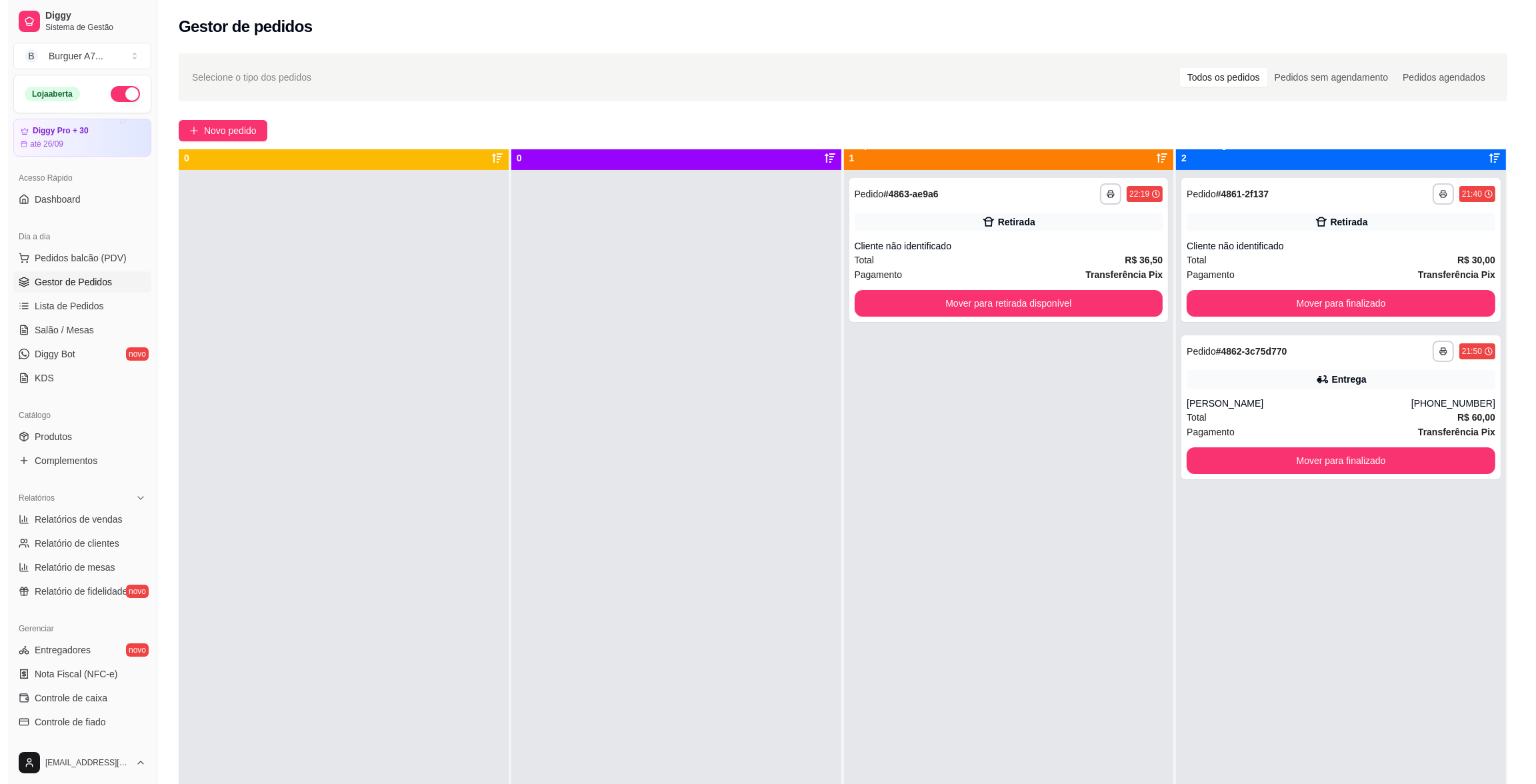
scroll to position [36, 0]
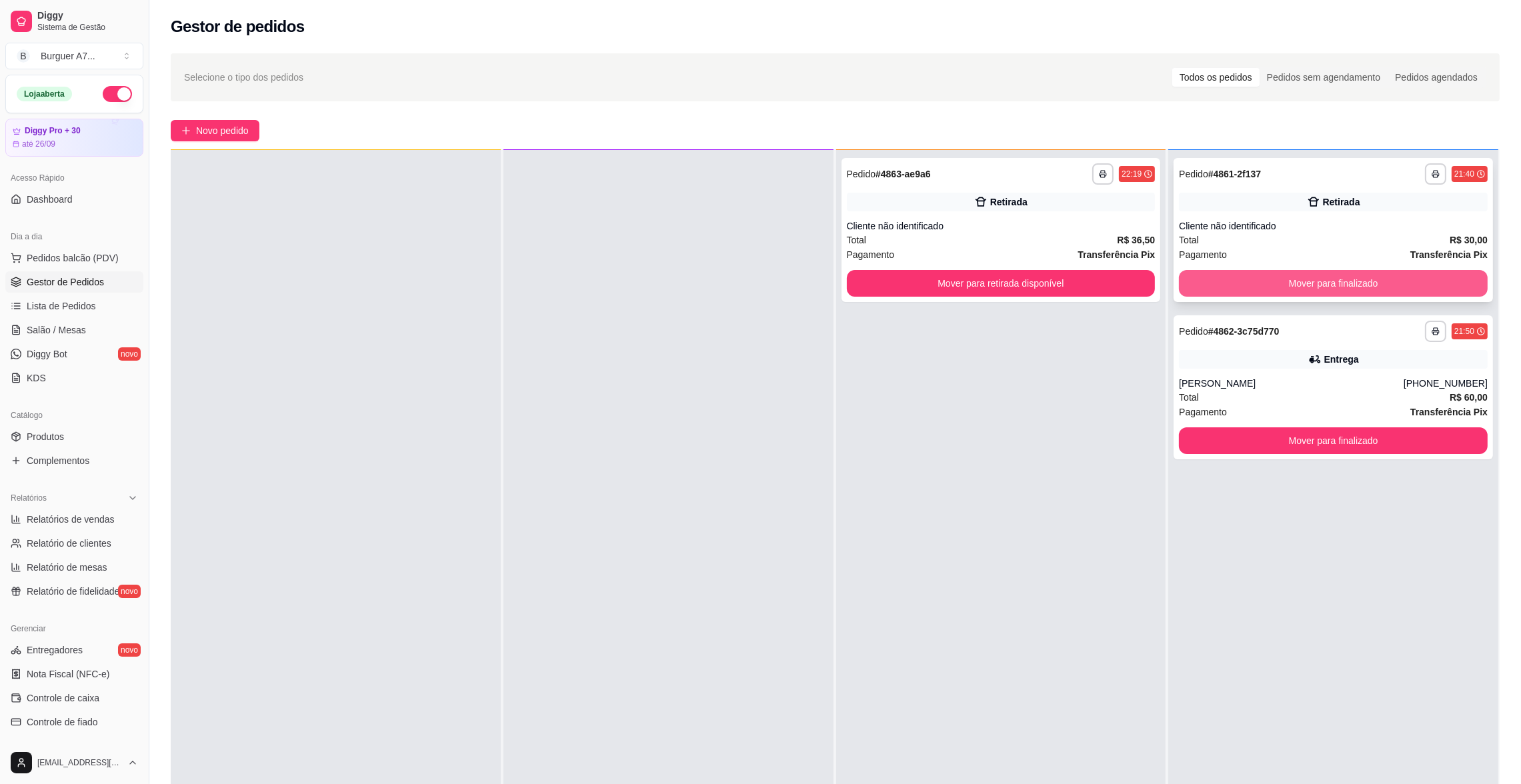
click at [1399, 270] on button "Mover para finalizado" at bounding box center [1333, 284] width 309 height 27
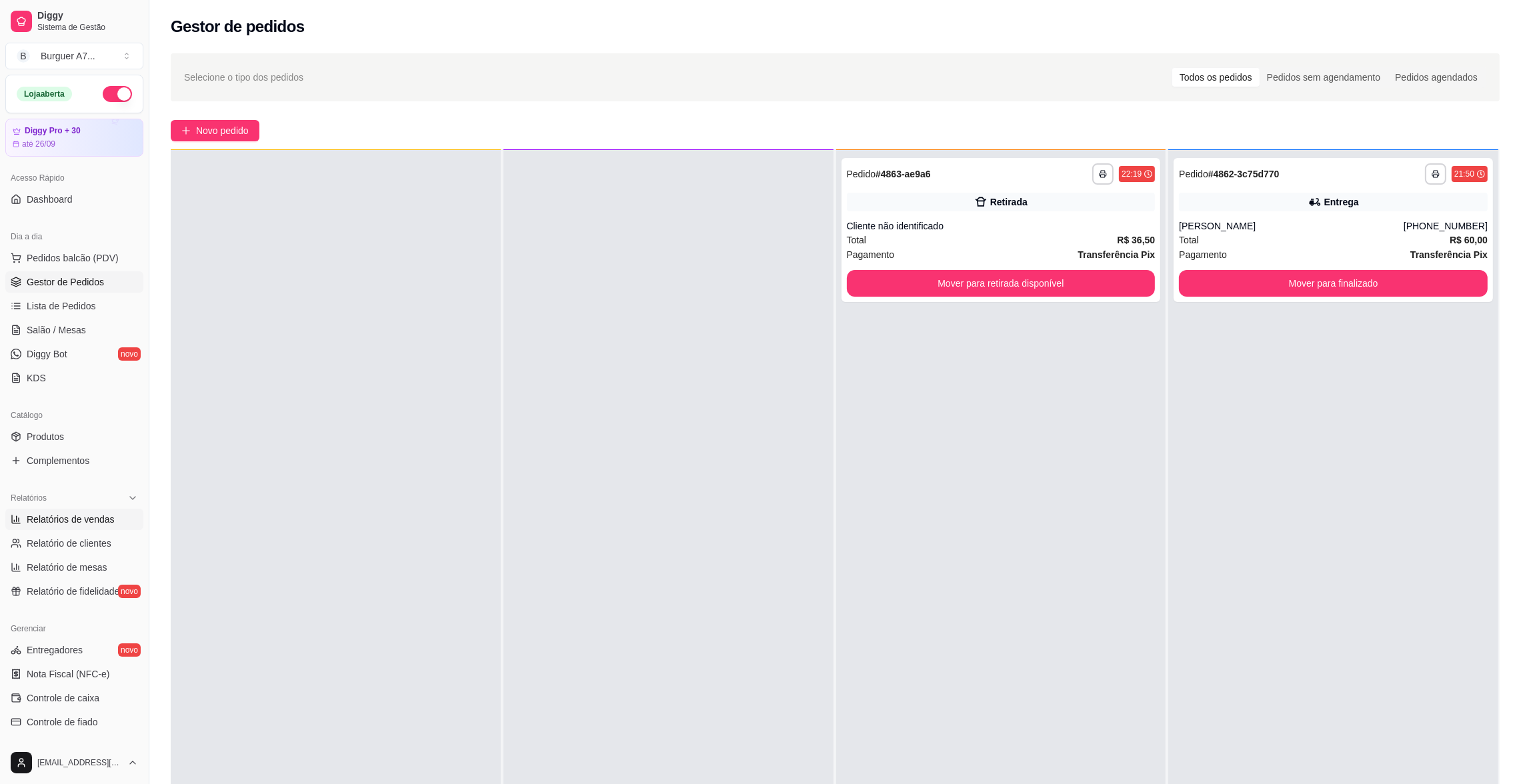
click at [105, 523] on span "Relatórios de vendas" at bounding box center [71, 519] width 88 height 13
select select "ALL"
select select "0"
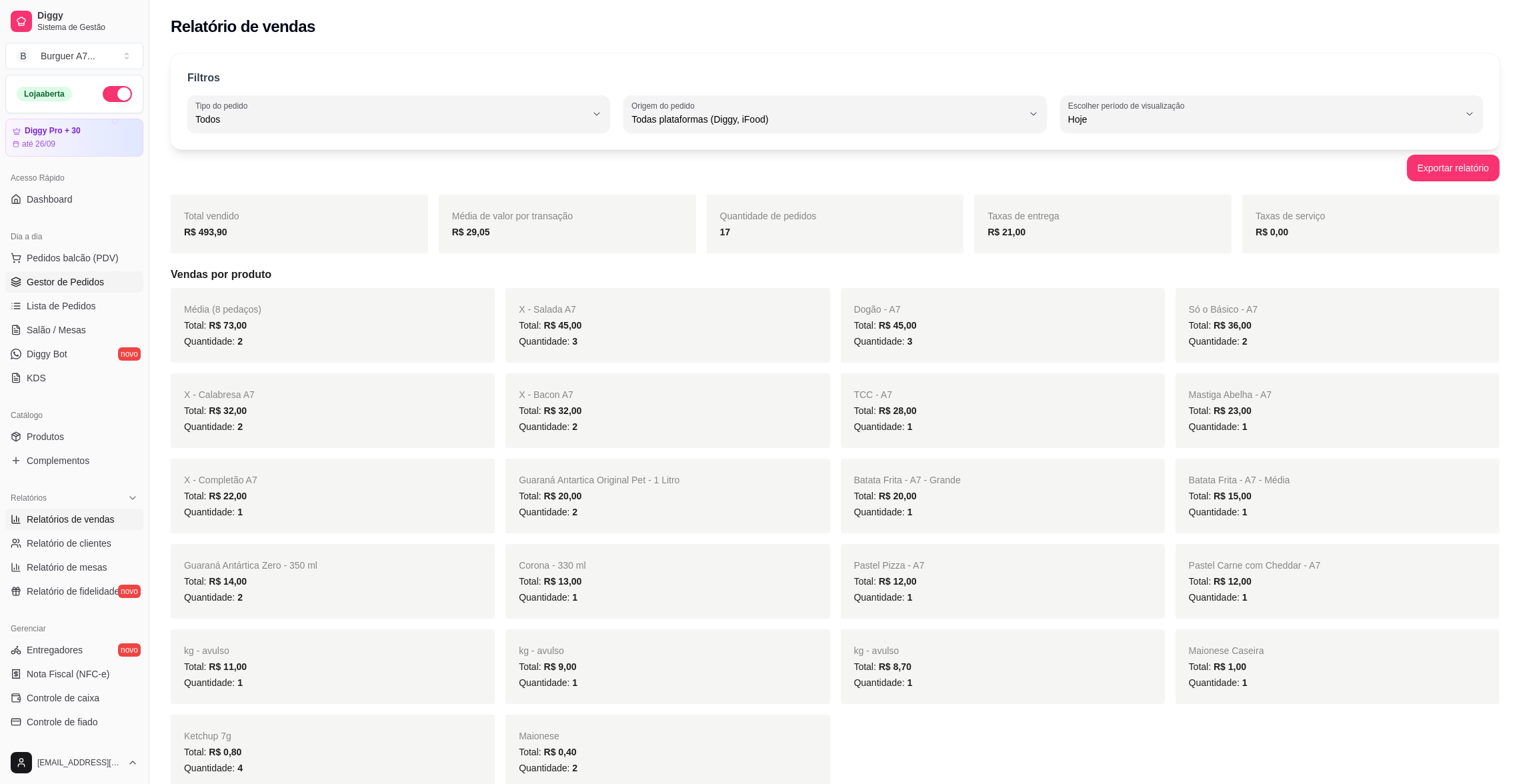
click at [117, 285] on link "Gestor de Pedidos" at bounding box center [74, 281] width 138 height 22
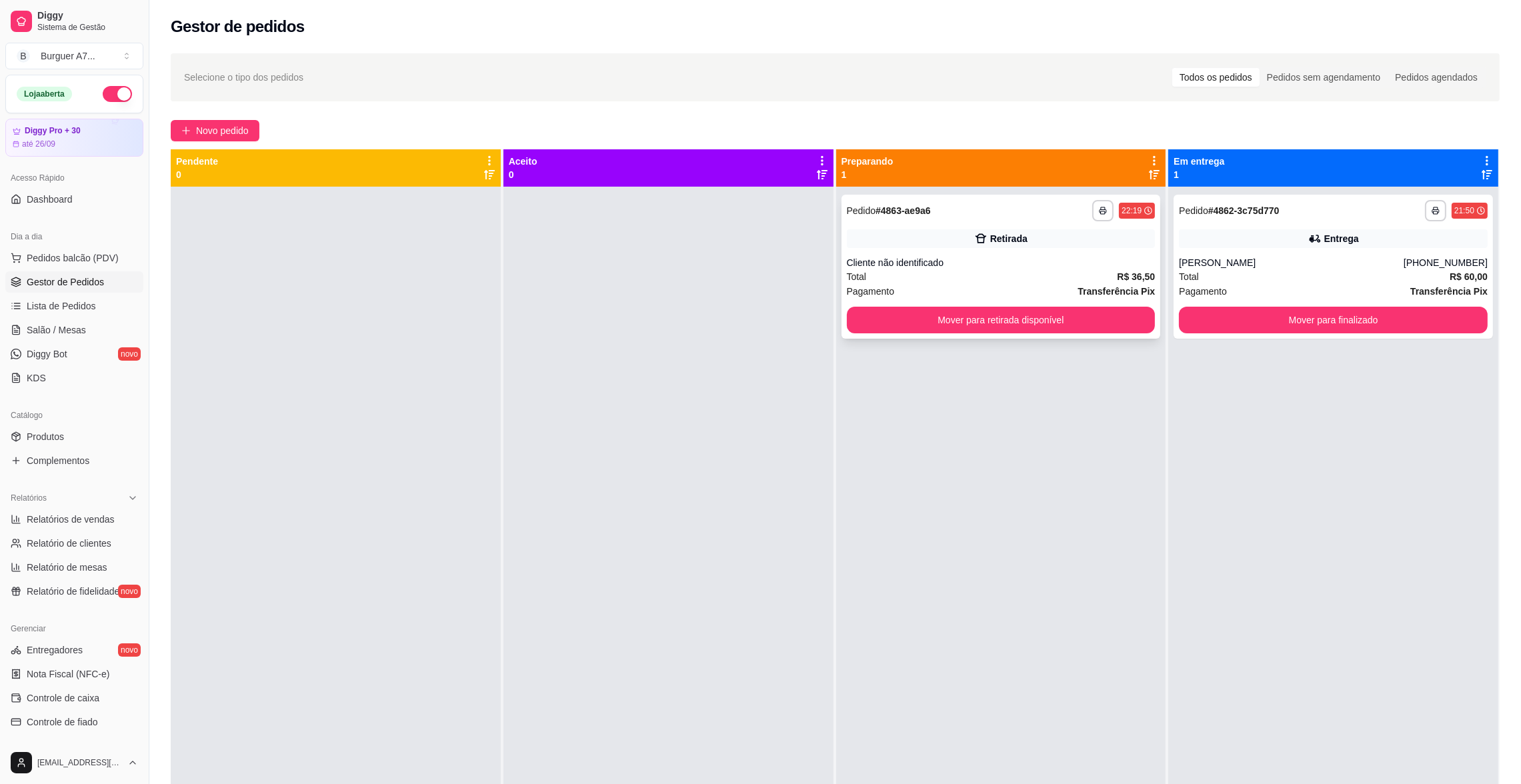
click at [1032, 281] on div "Total R$ 36,50" at bounding box center [1001, 277] width 309 height 15
click at [1194, 273] on div "Total R$ 60,00" at bounding box center [1333, 277] width 309 height 15
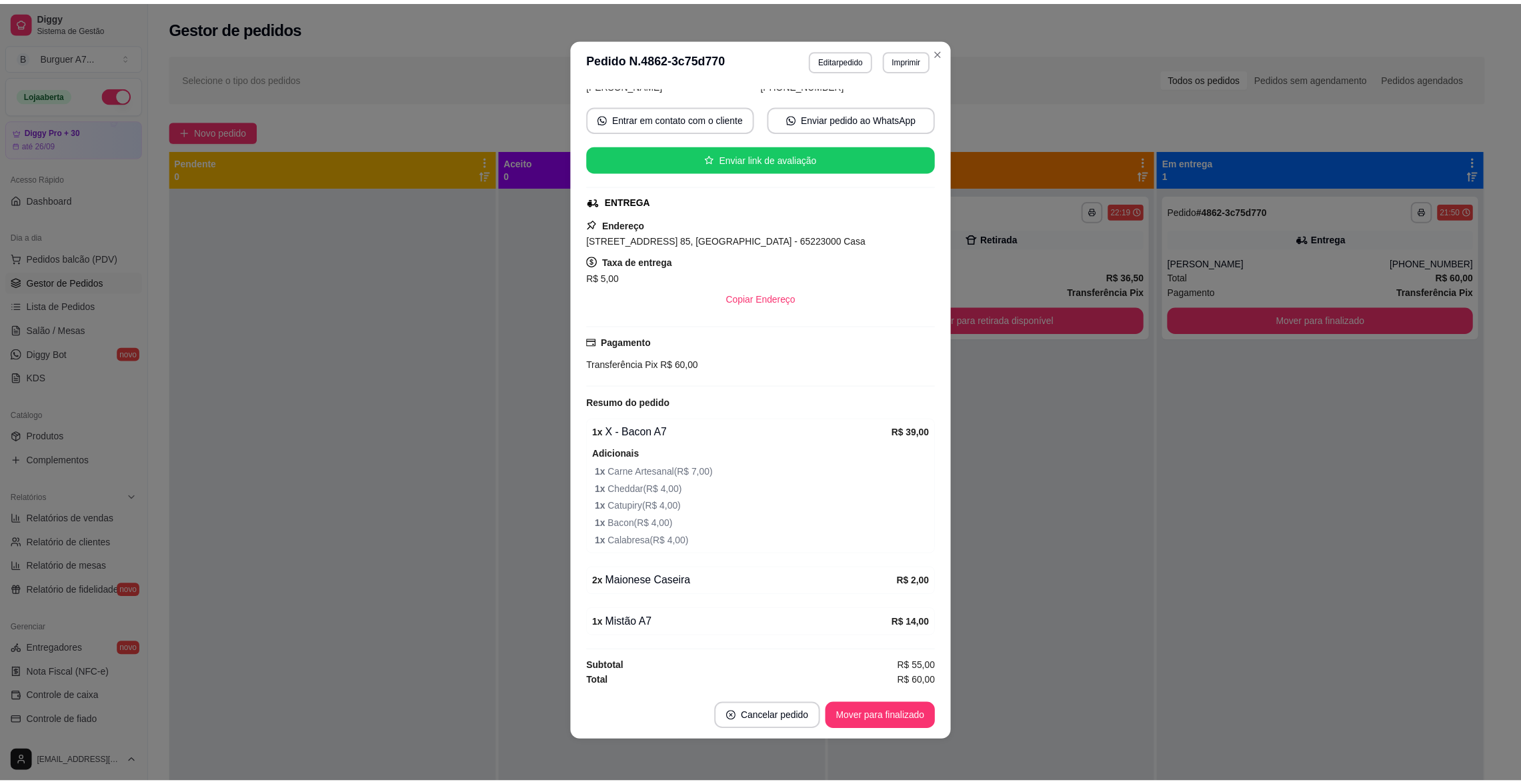
scroll to position [109, 0]
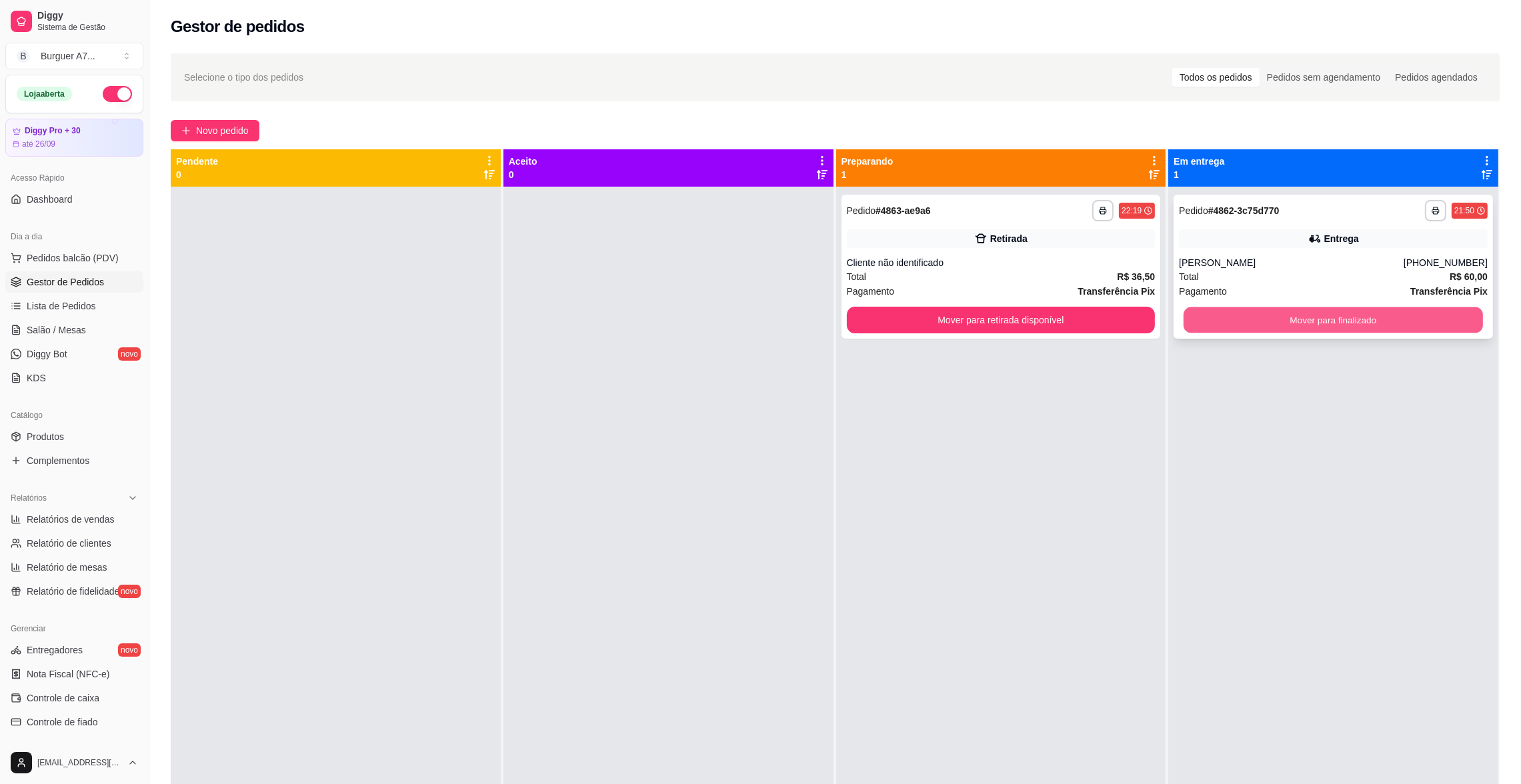
click at [1232, 319] on button "Mover para finalizado" at bounding box center [1333, 320] width 299 height 26
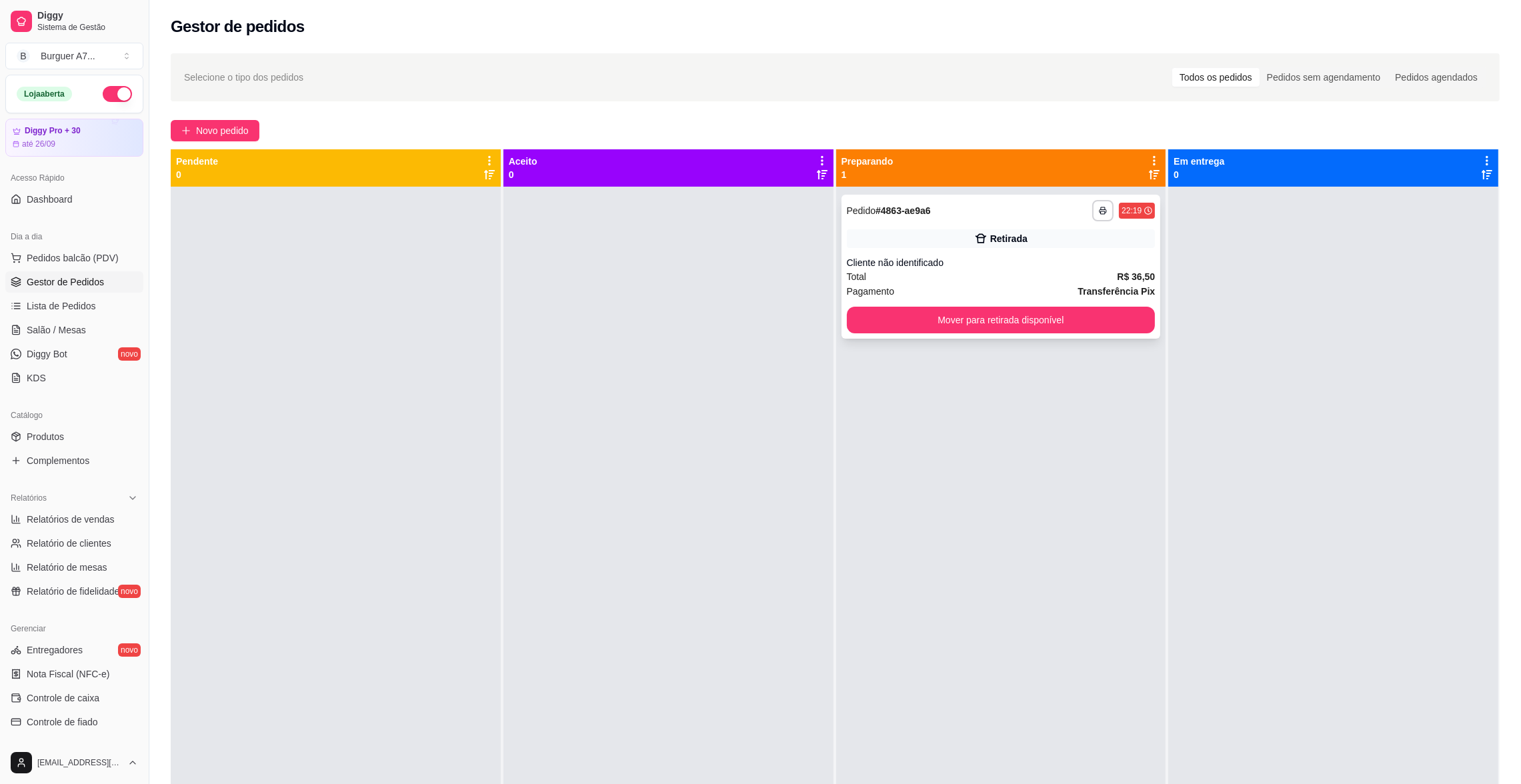
click at [1023, 281] on div "Total R$ 36,50" at bounding box center [1001, 277] width 309 height 15
click at [1057, 245] on div "Retirada" at bounding box center [1001, 238] width 309 height 19
click at [1084, 277] on div "Total R$ 36,50" at bounding box center [1001, 277] width 309 height 15
click at [1064, 309] on button "Mover para retirada disponível" at bounding box center [1000, 320] width 299 height 26
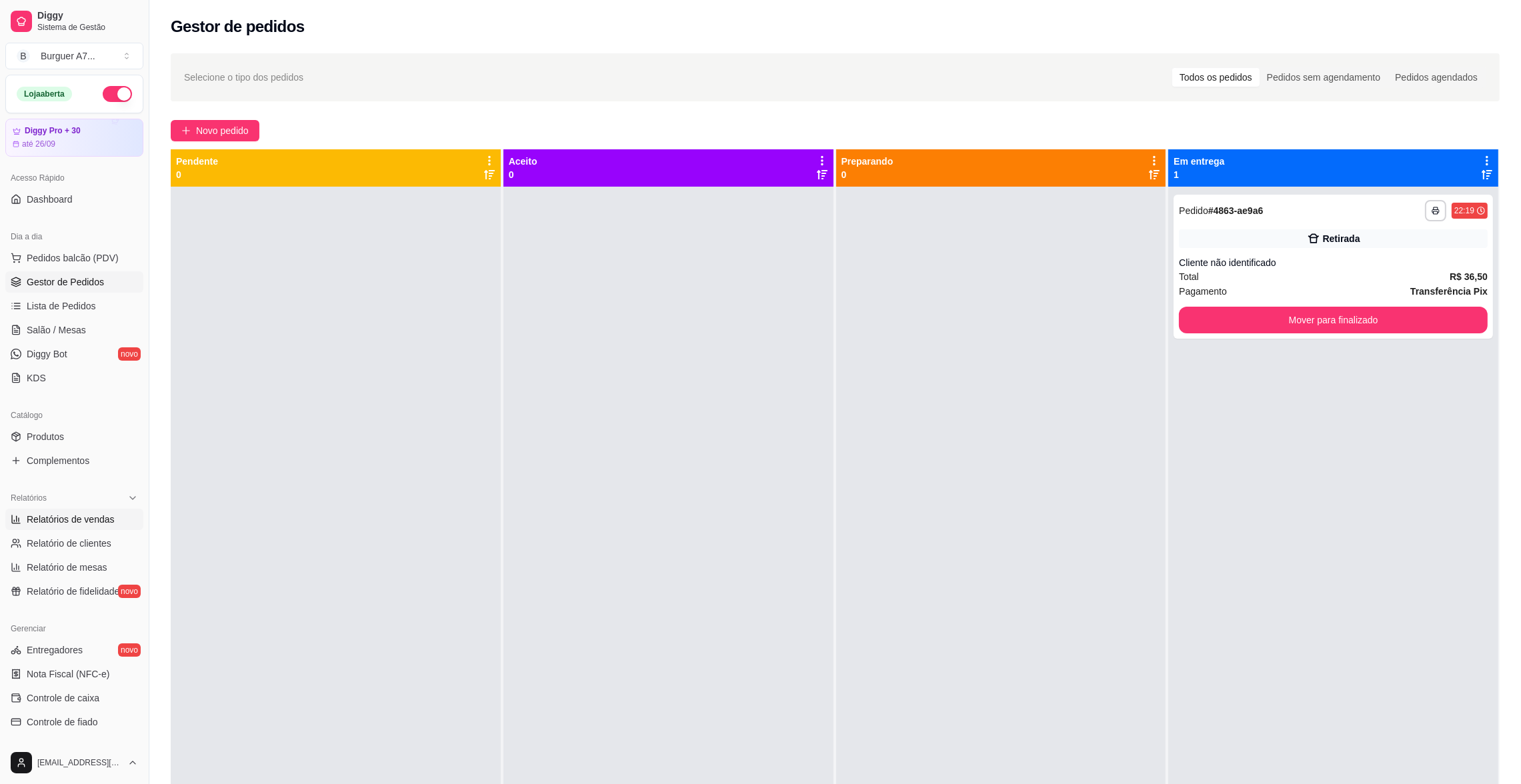
click at [31, 510] on link "Relatórios de vendas" at bounding box center [74, 519] width 138 height 22
select select "ALL"
select select "0"
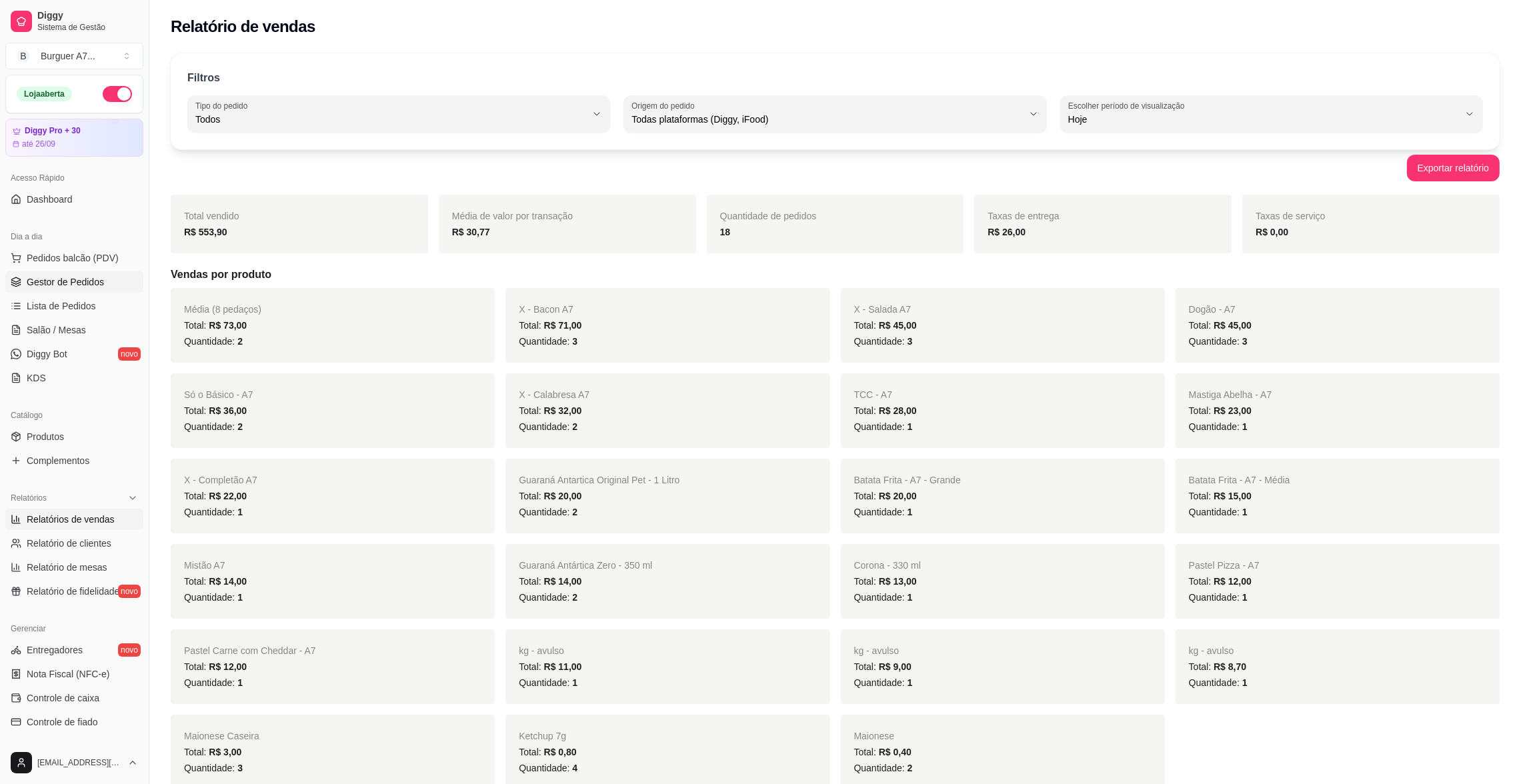
click at [112, 278] on link "Gestor de Pedidos" at bounding box center [74, 281] width 138 height 22
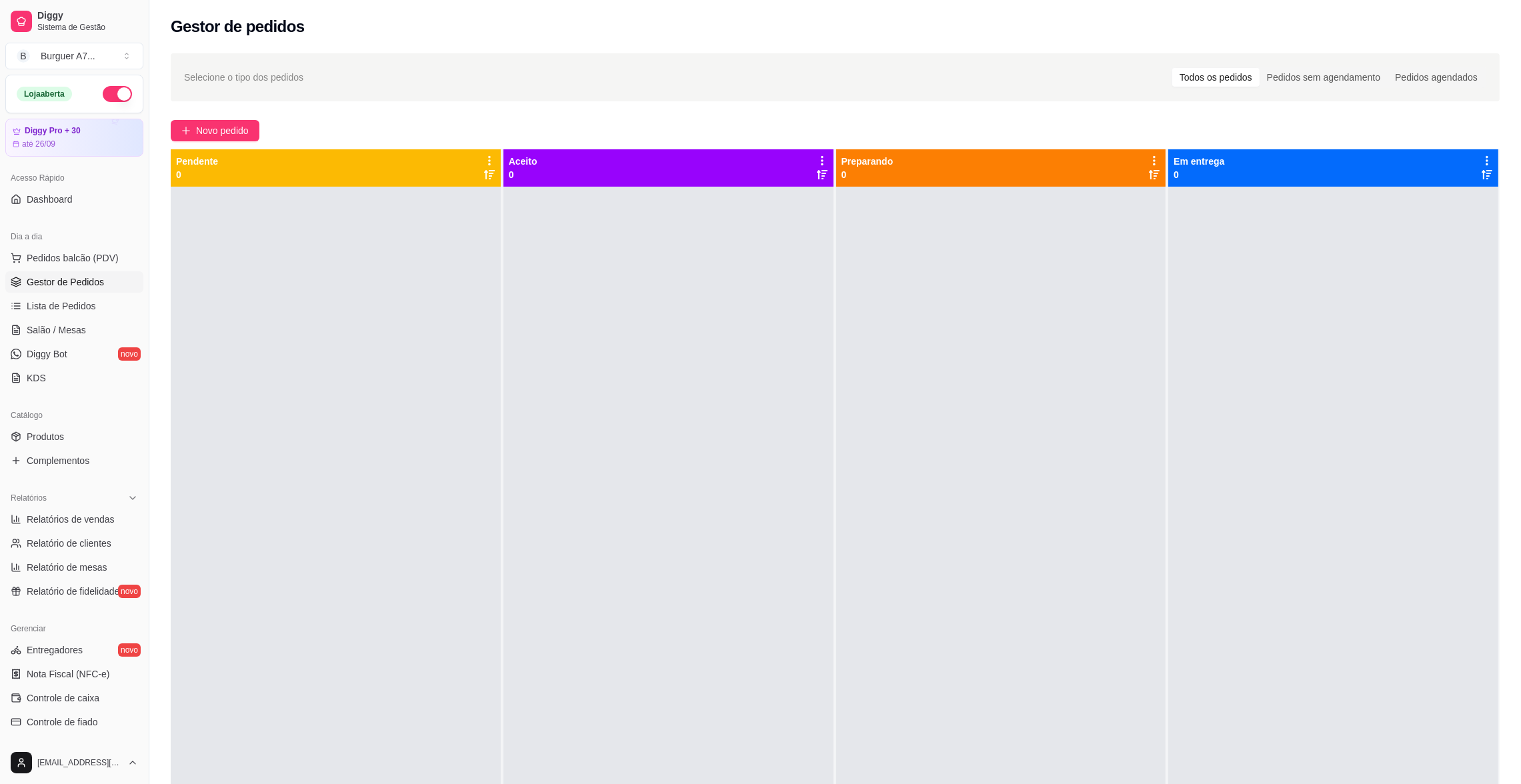
click at [109, 98] on button "button" at bounding box center [117, 93] width 29 height 16
